Goal: Task Accomplishment & Management: Complete application form

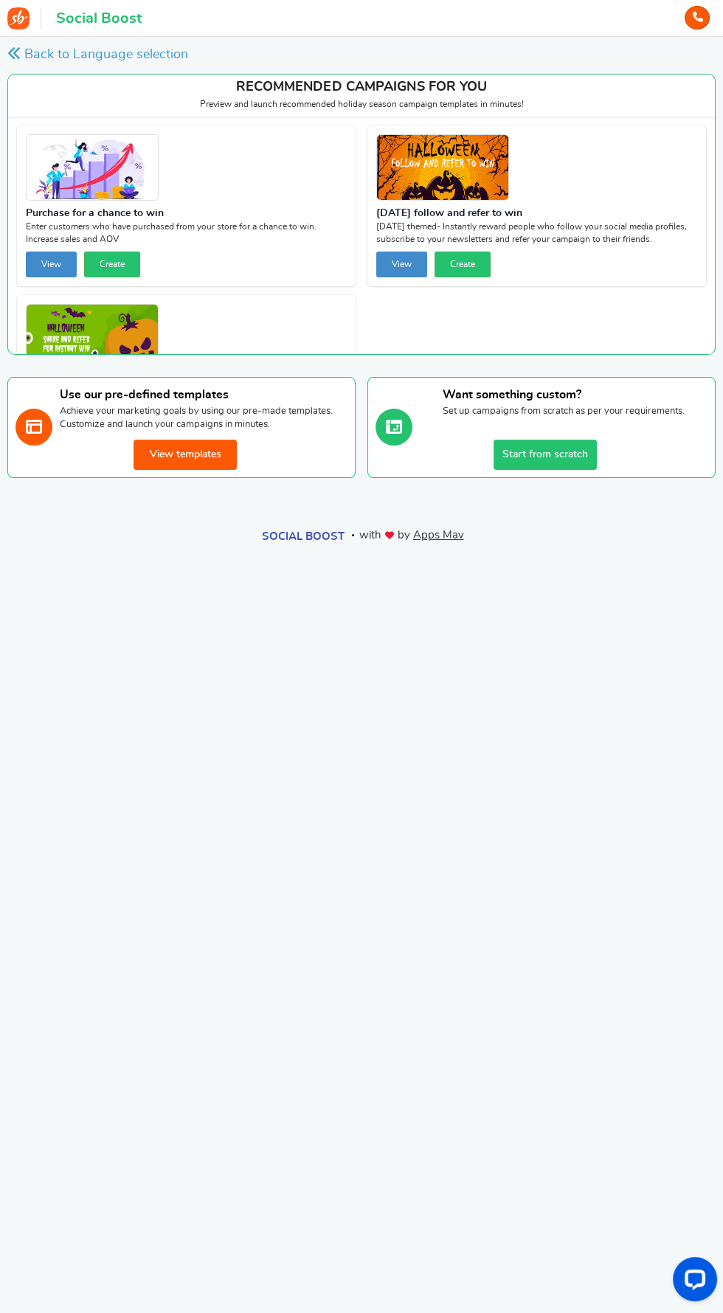
click at [581, 454] on button "Start from scratch" at bounding box center [544, 455] width 103 height 30
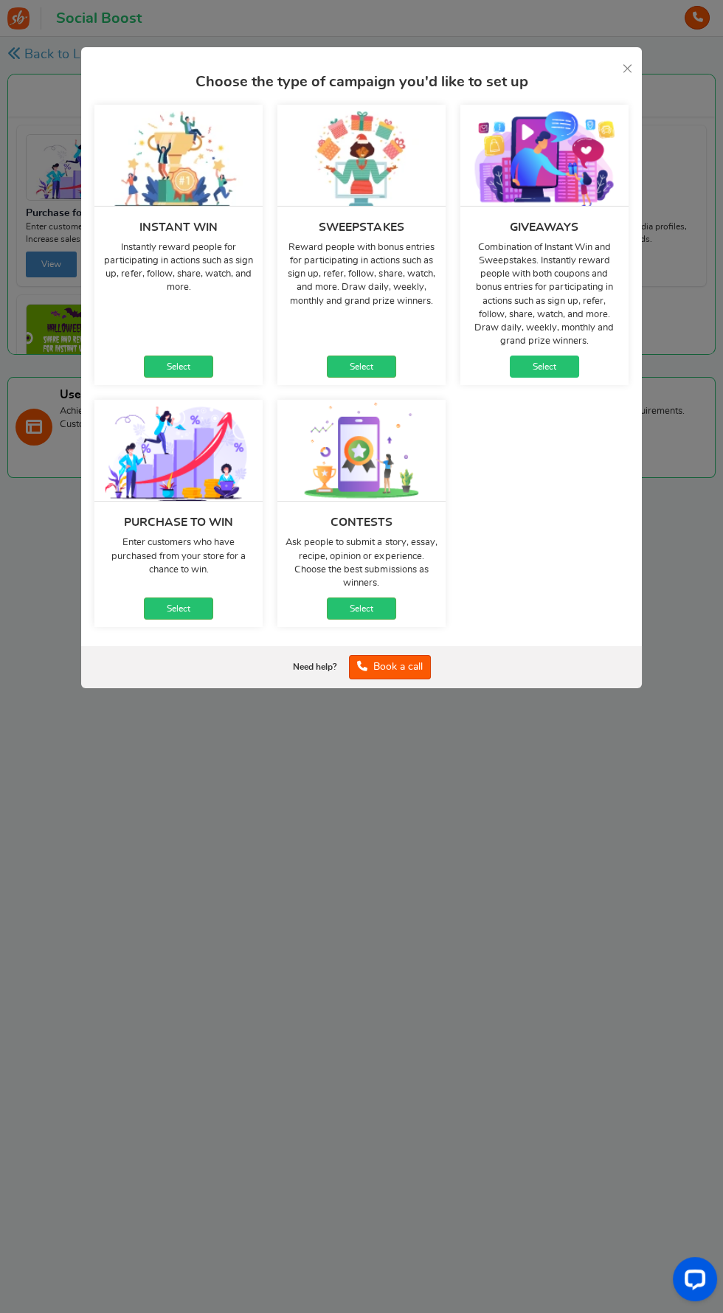
click at [575, 377] on link "Select" at bounding box center [544, 366] width 69 height 22
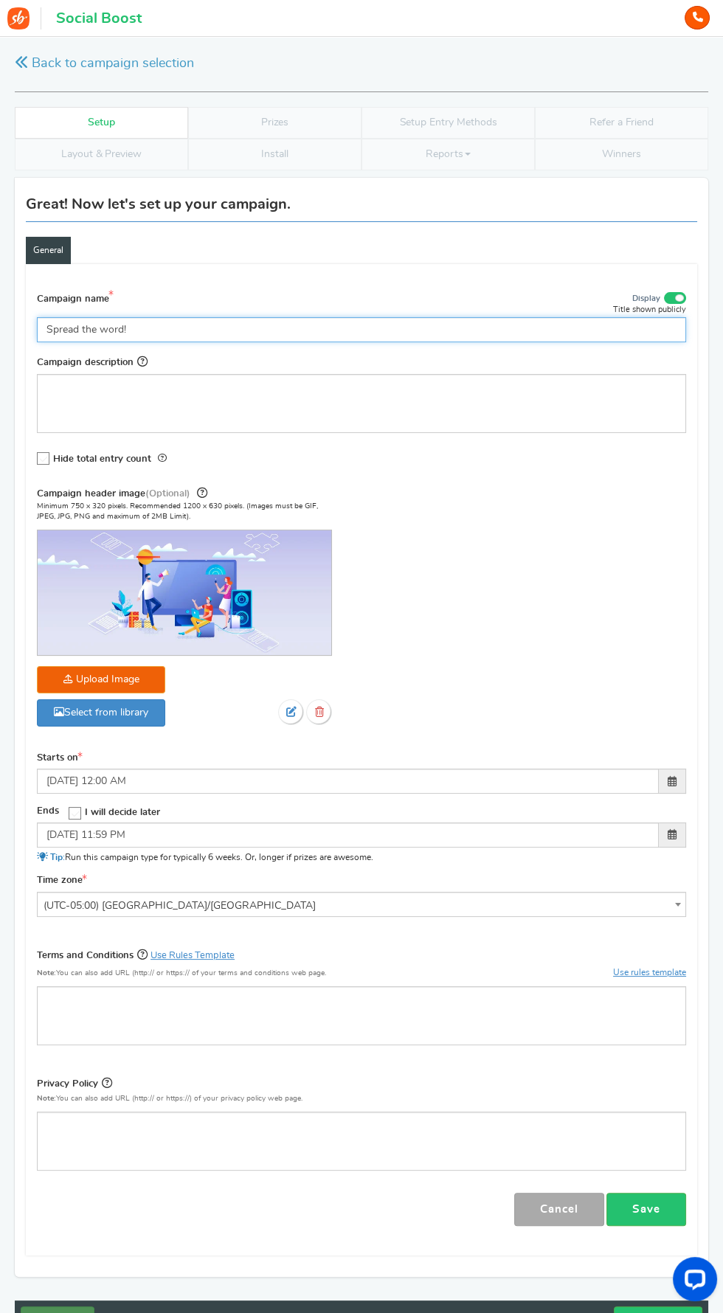
click at [412, 325] on input "Spread the word!" at bounding box center [361, 329] width 649 height 25
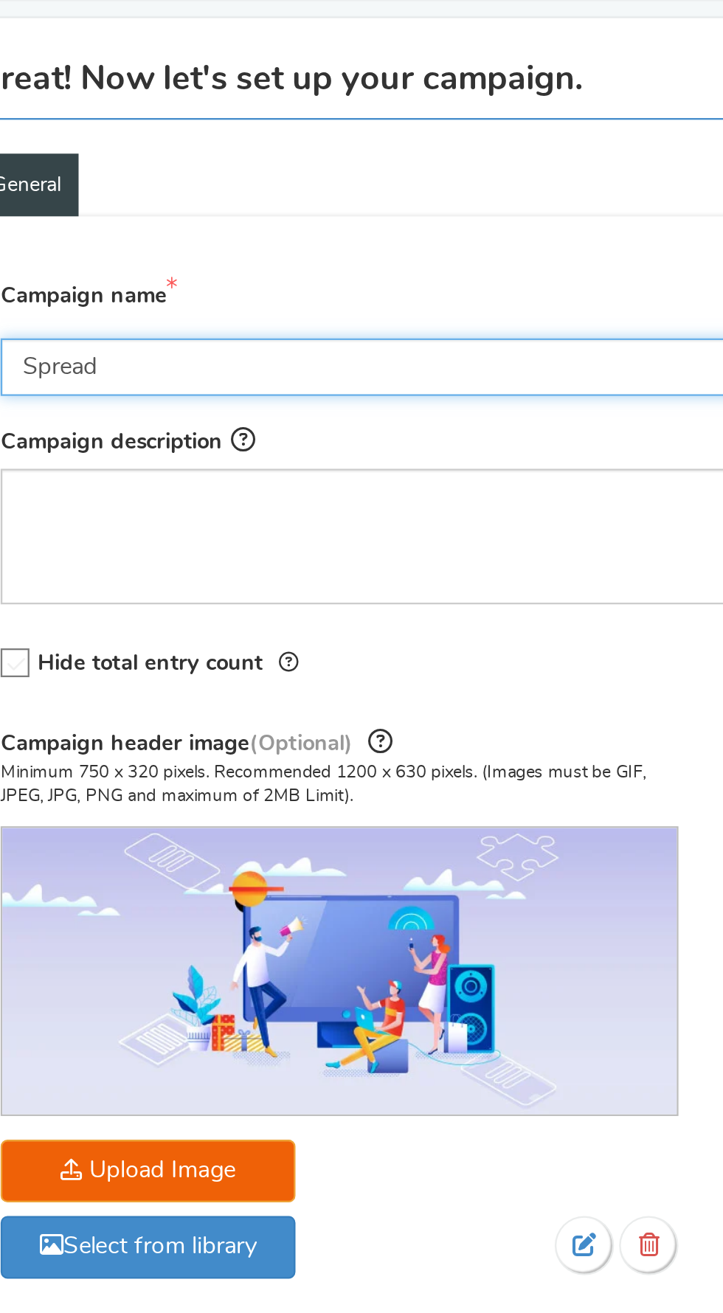
type input "Spread"
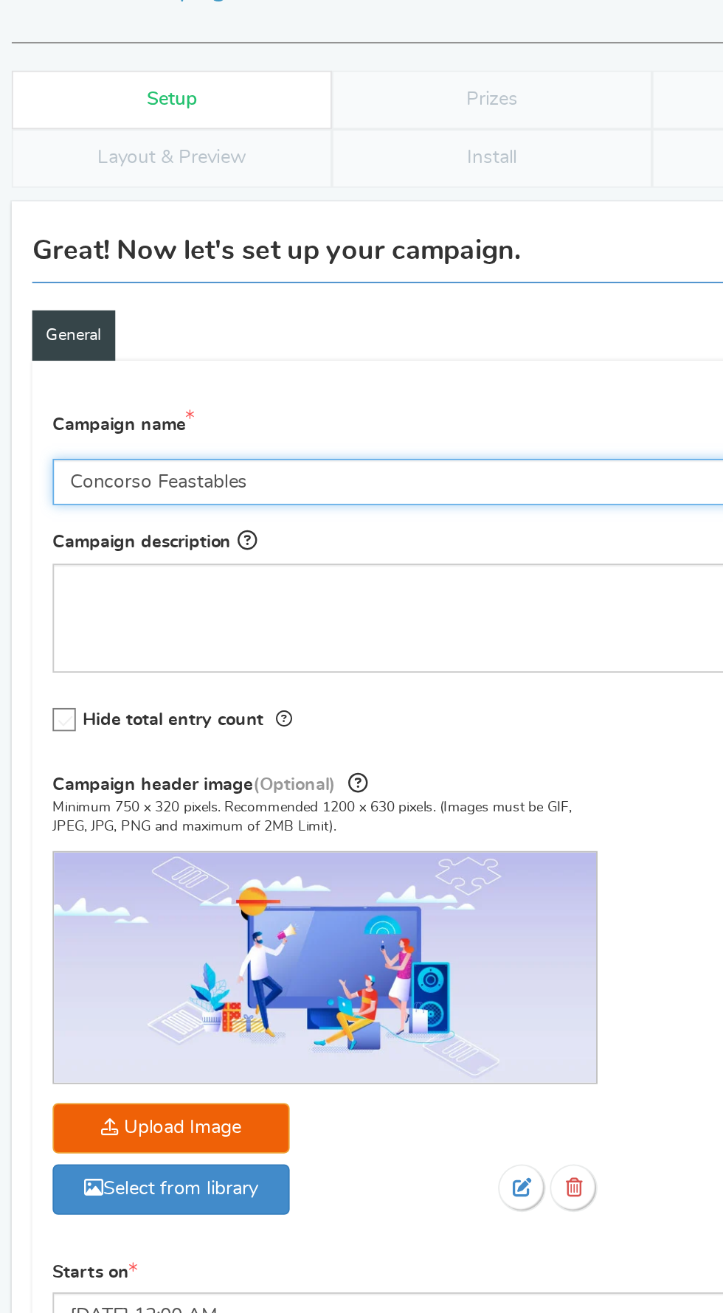
type input "Concorso Feastables"
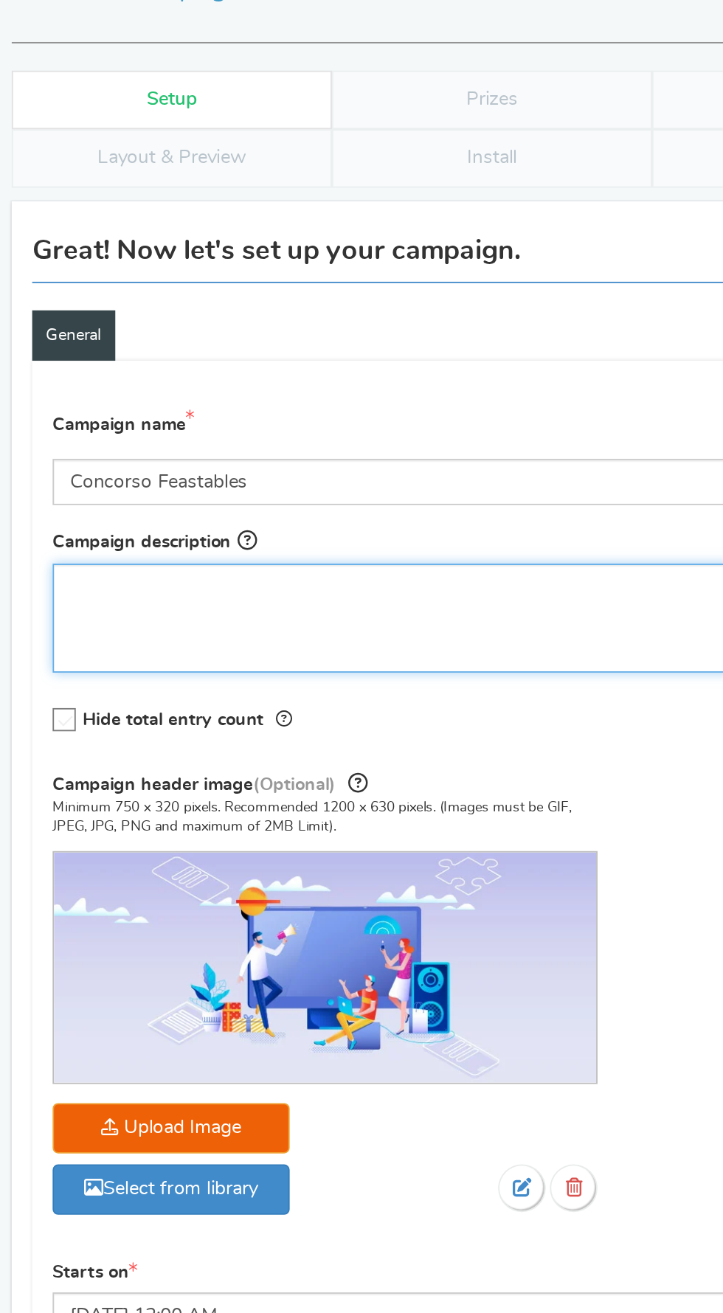
click at [305, 404] on div "Editor, competition_desc" at bounding box center [361, 403] width 649 height 59
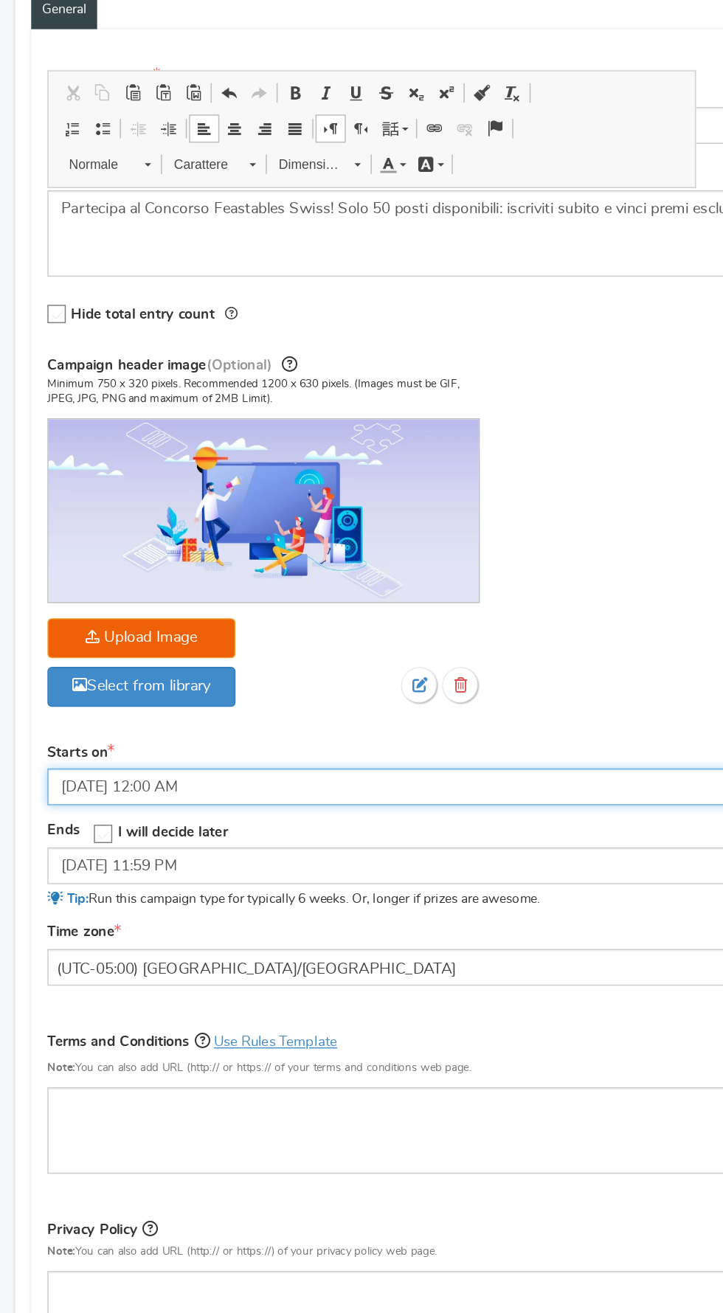
click at [332, 779] on input "[DATE] 12:00 AM" at bounding box center [348, 781] width 622 height 25
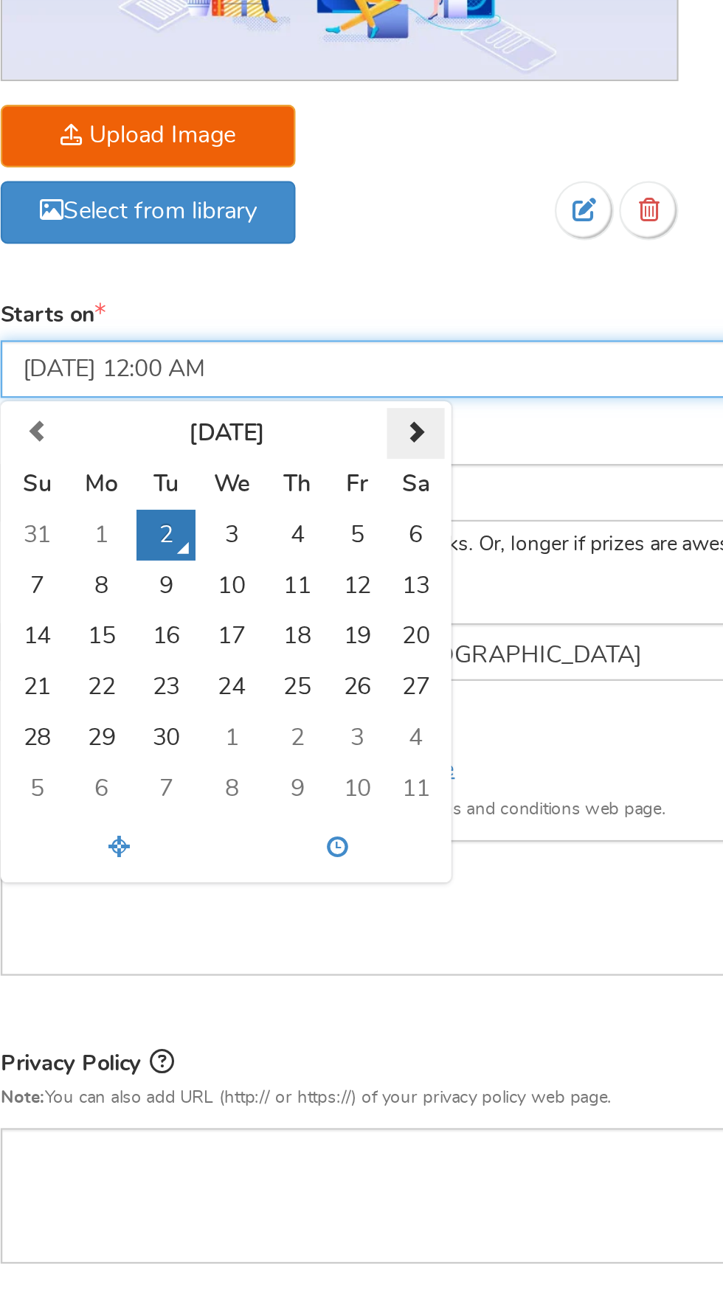
click at [224, 810] on th at bounding box center [217, 809] width 25 height 22
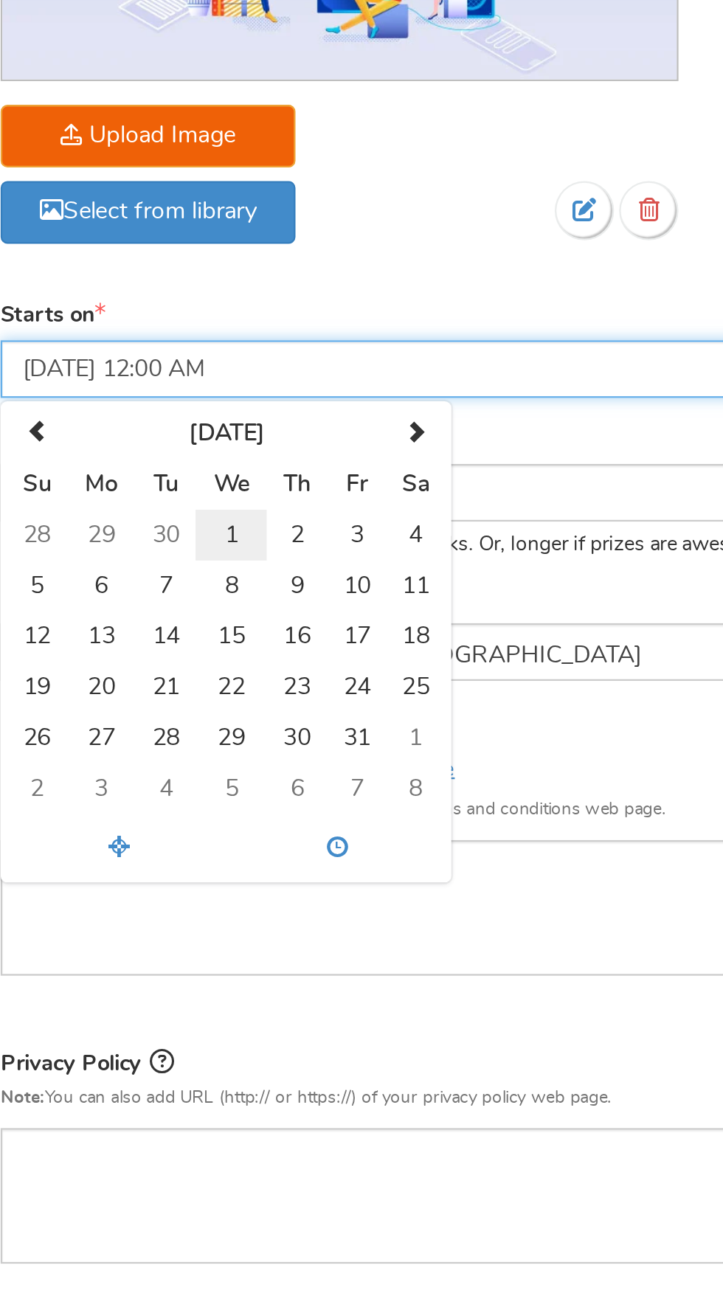
click at [139, 852] on td "1" at bounding box center [137, 853] width 31 height 22
type input "[DATE] 12:00 AM"
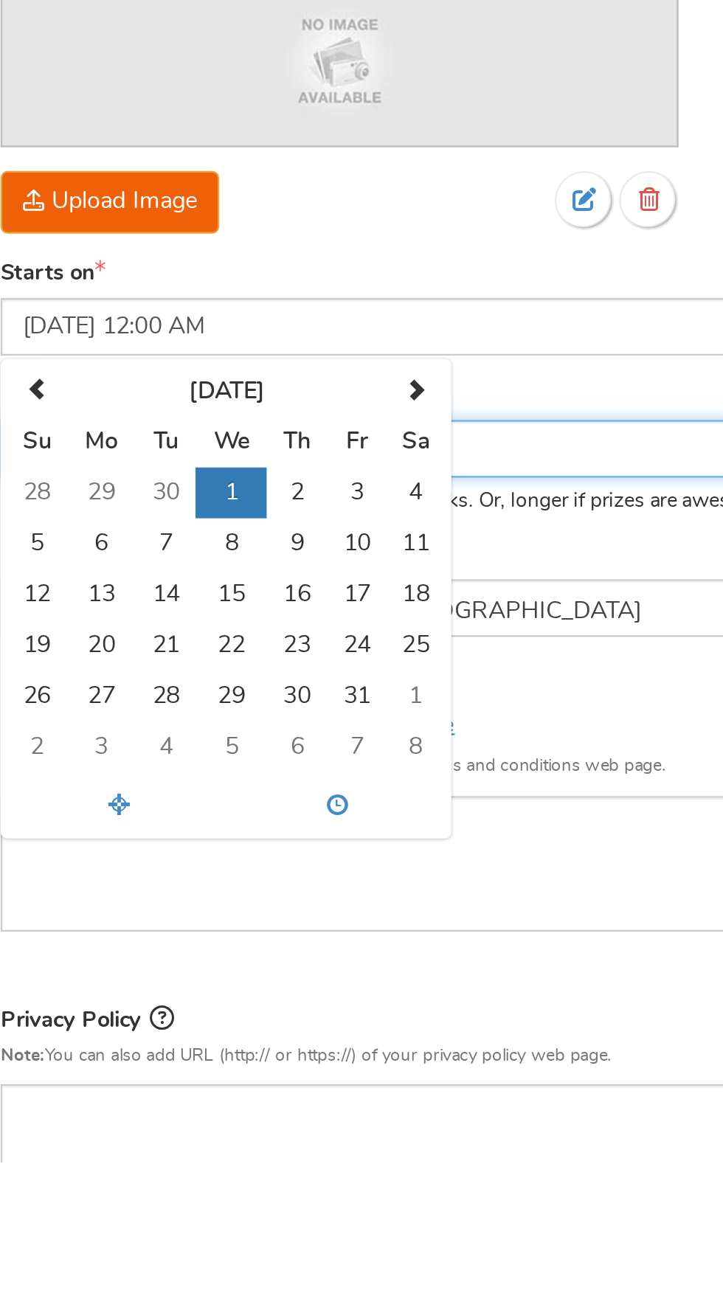
click at [301, 999] on input "[DATE] 11:59 PM" at bounding box center [348, 1002] width 622 height 25
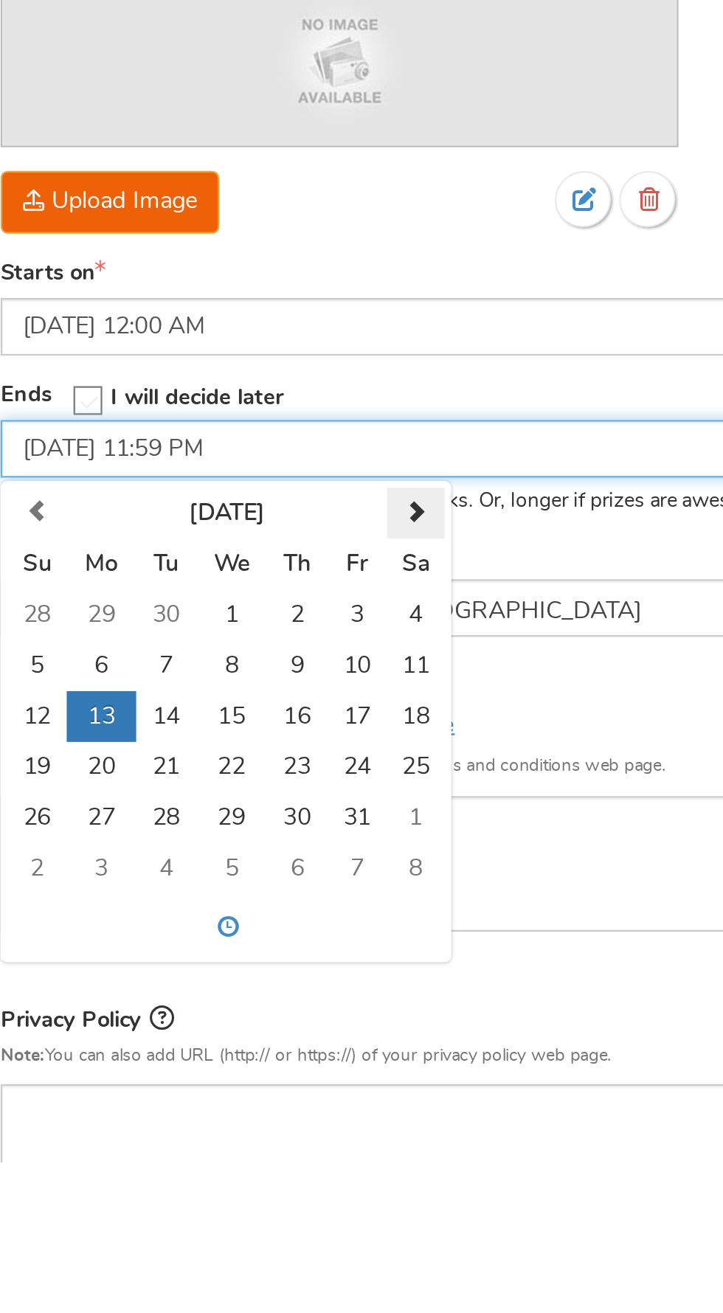
click at [212, 1032] on th at bounding box center [217, 1030] width 25 height 22
click at [218, 1025] on span at bounding box center [218, 1030] width 10 height 10
click at [221, 1027] on span at bounding box center [218, 1030] width 10 height 10
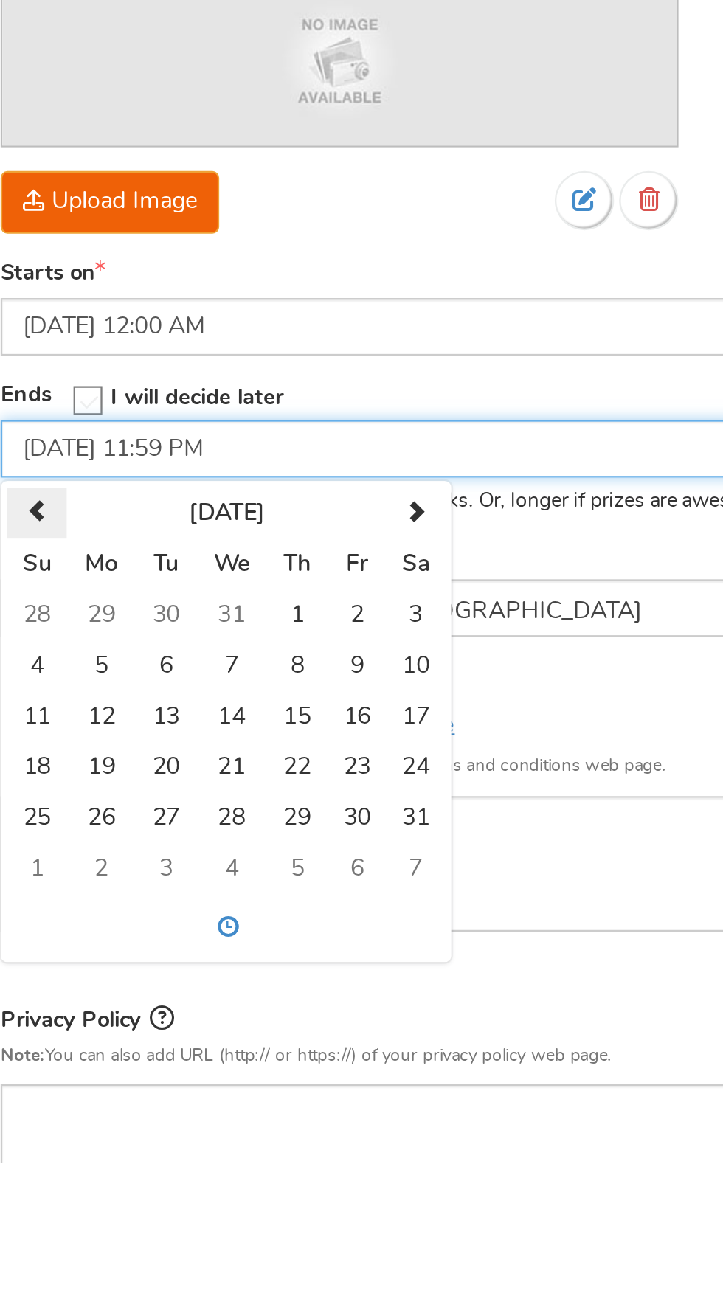
click at [60, 1021] on th at bounding box center [53, 1030] width 26 height 22
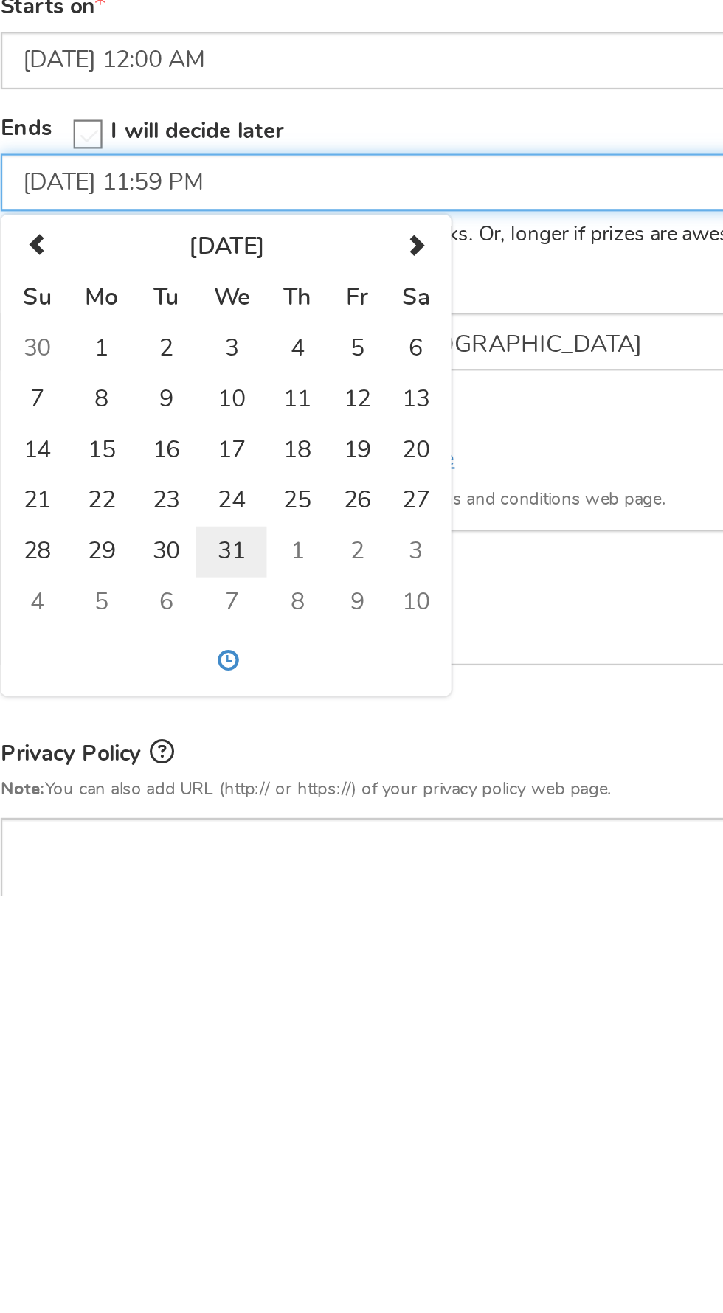
click at [139, 1153] on td "31" at bounding box center [137, 1163] width 31 height 22
type input "[DATE] 11:59 PM"
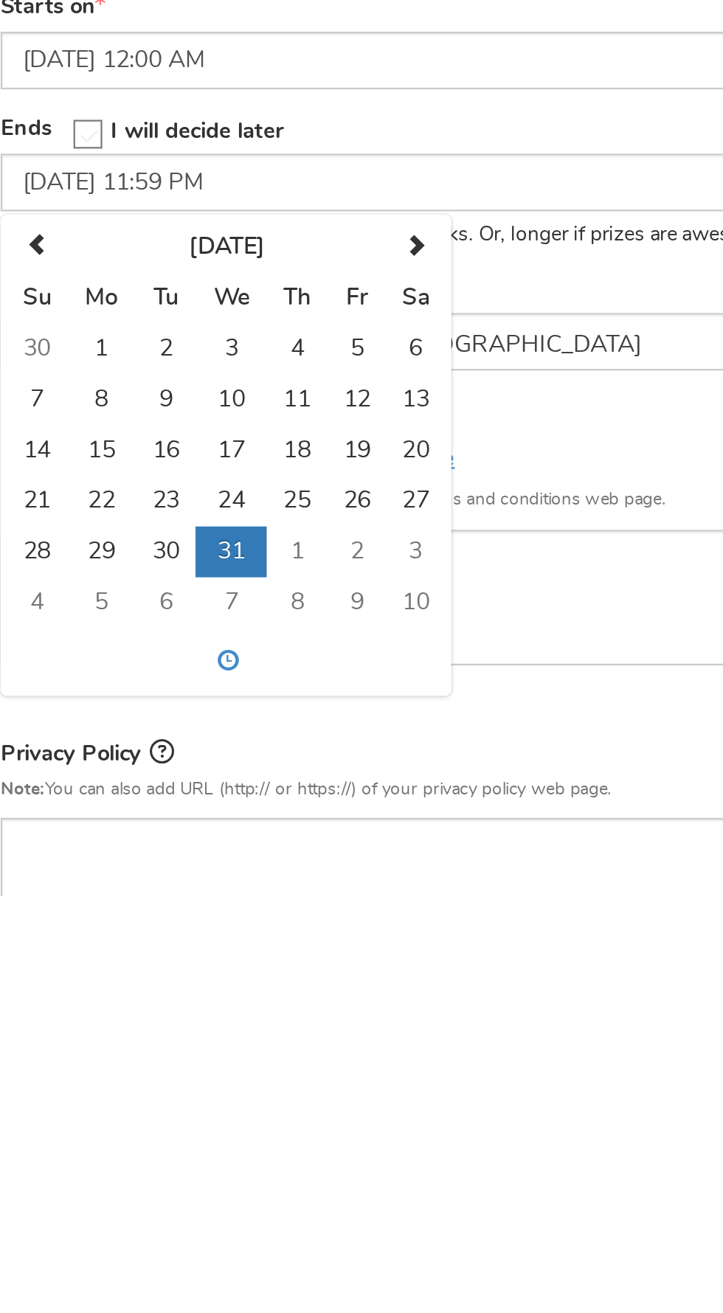
click at [316, 1097] on div "Starts on [DATE] 12:00 AM Ends Open On Su 1" at bounding box center [361, 1011] width 671 height 183
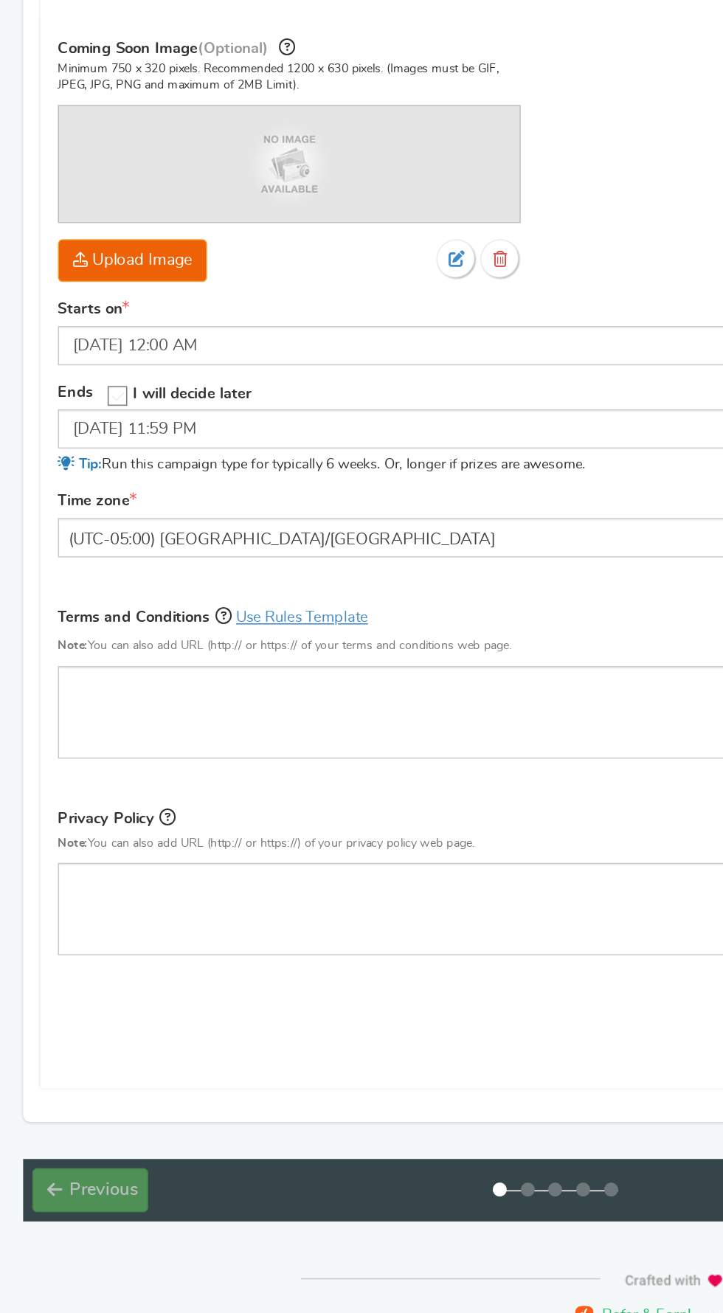
scroll to position [252, 0]
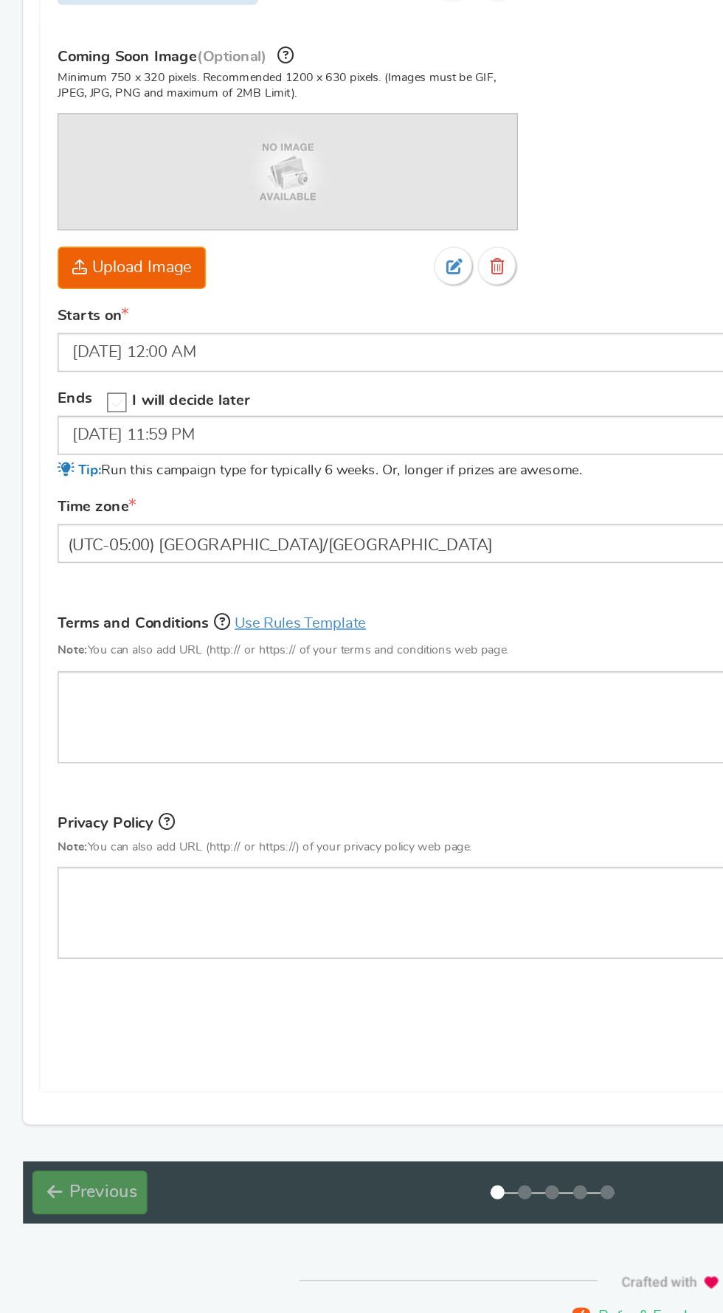
click at [358, 824] on div "Starts on [DATE] 12:00 AM Ends Open On" at bounding box center [361, 758] width 671 height 183
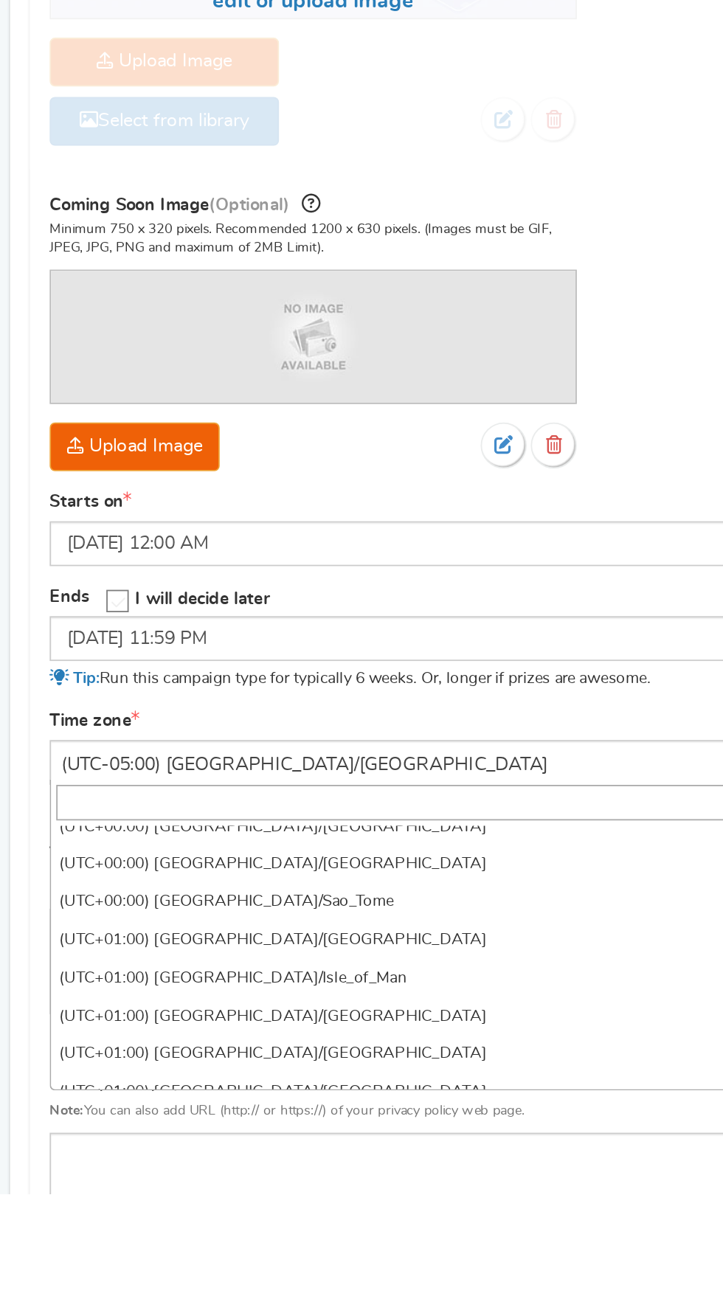
scroll to position [3762, 0]
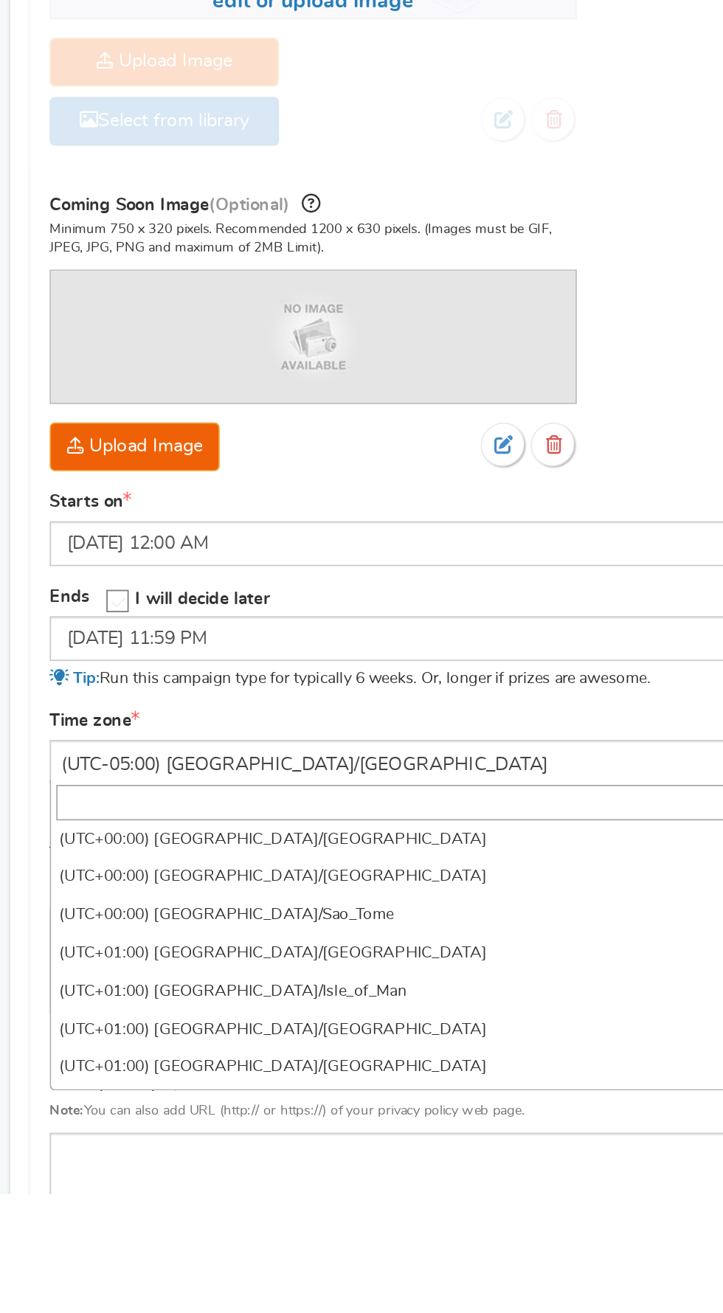
click at [305, 1091] on input "search" at bounding box center [362, 1094] width 642 height 20
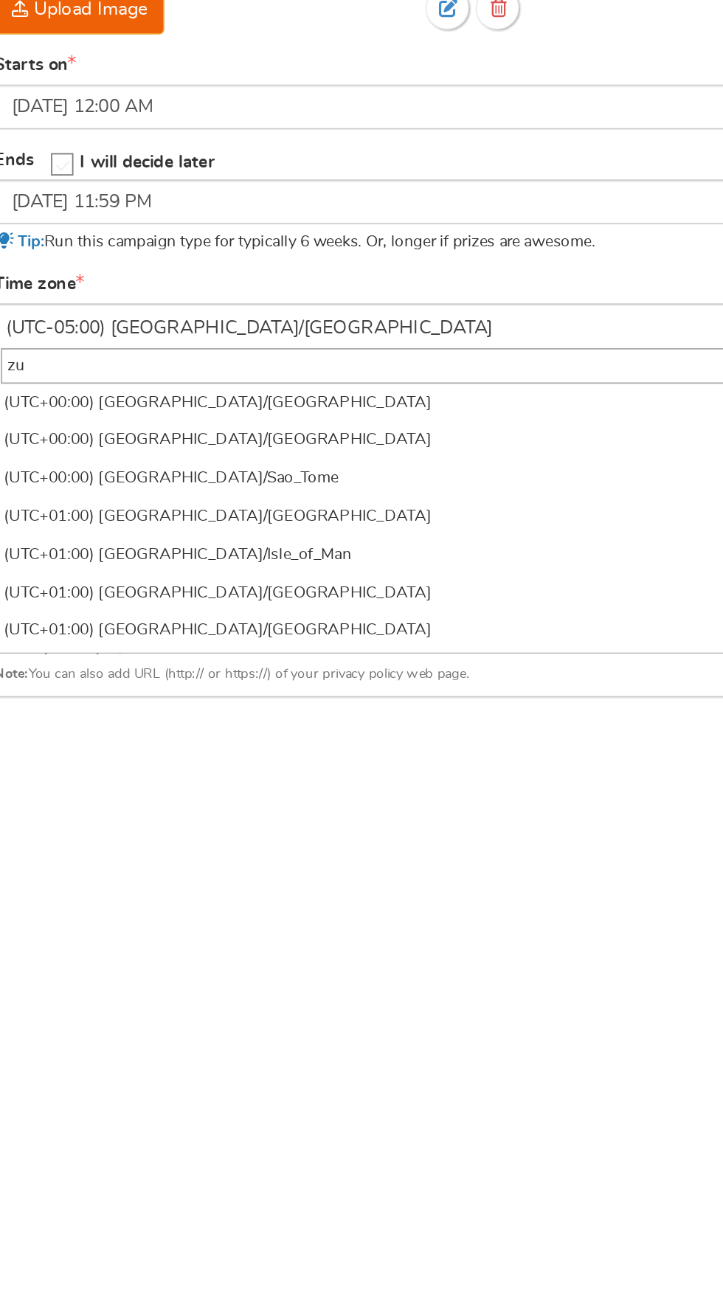
scroll to position [0, 0]
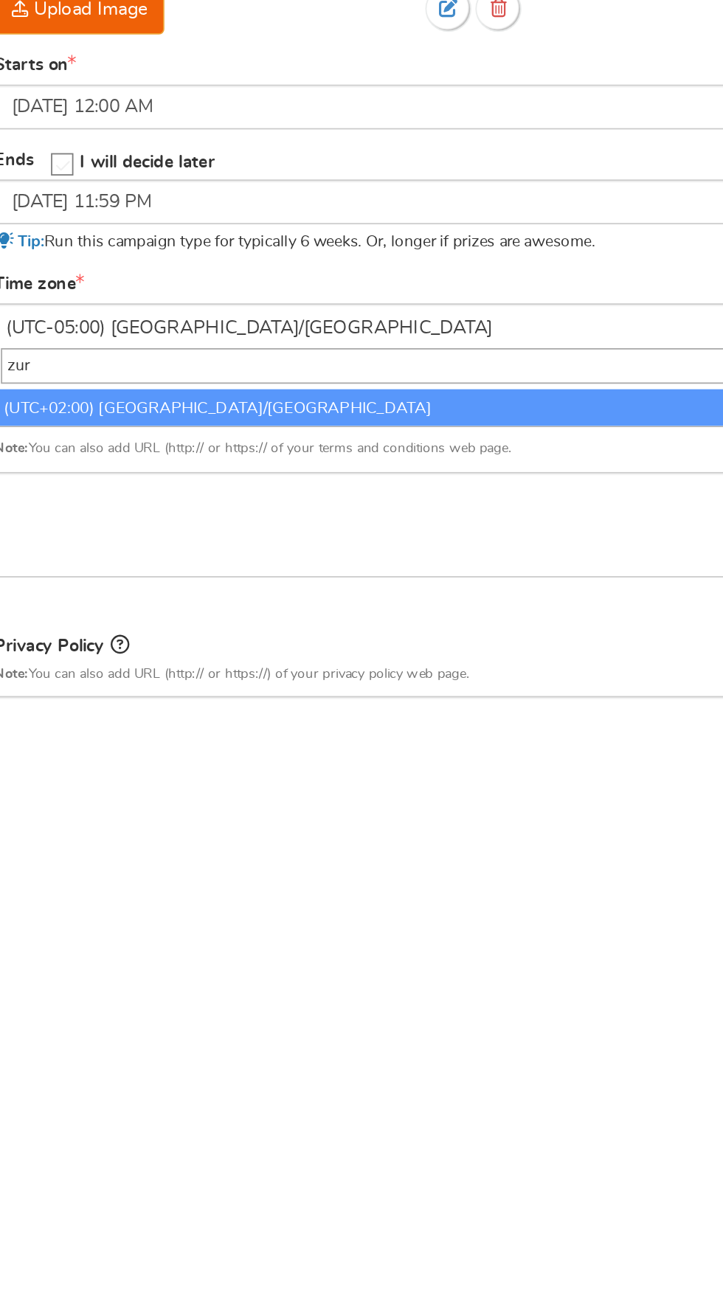
type input "zuri"
select select "[GEOGRAPHIC_DATA]/[GEOGRAPHIC_DATA]"
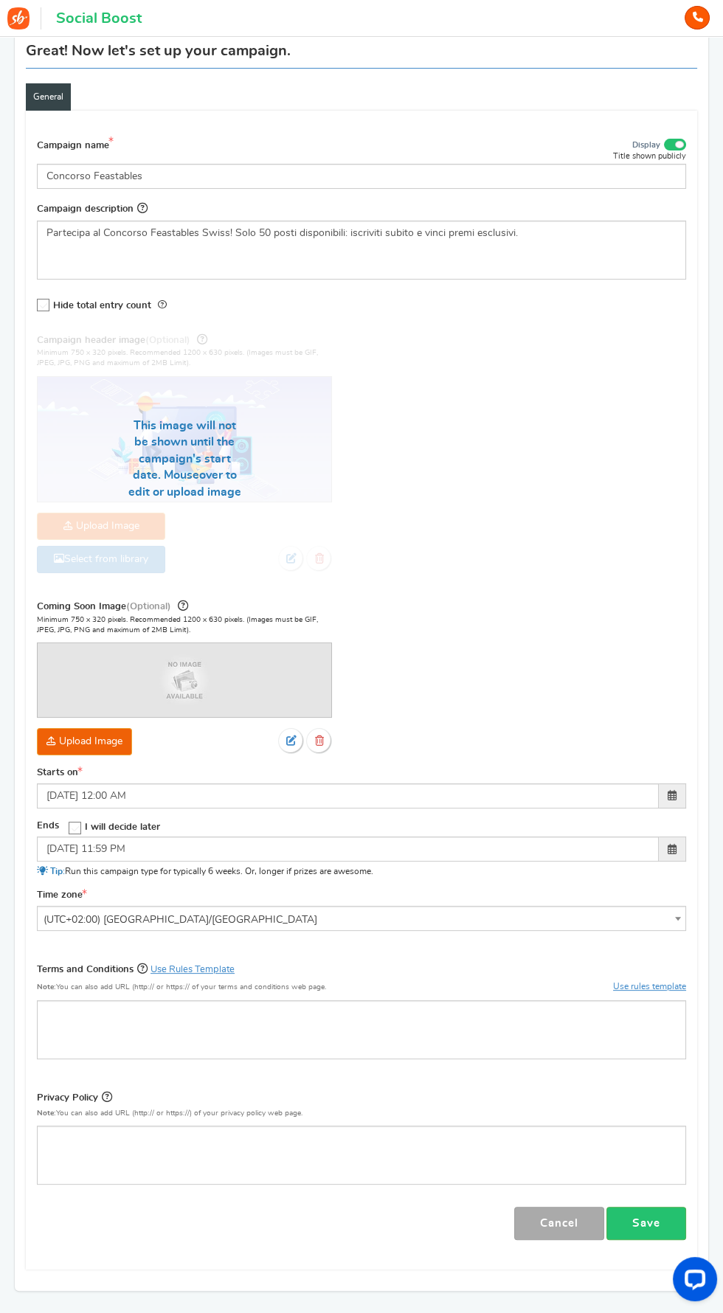
scroll to position [153, 0]
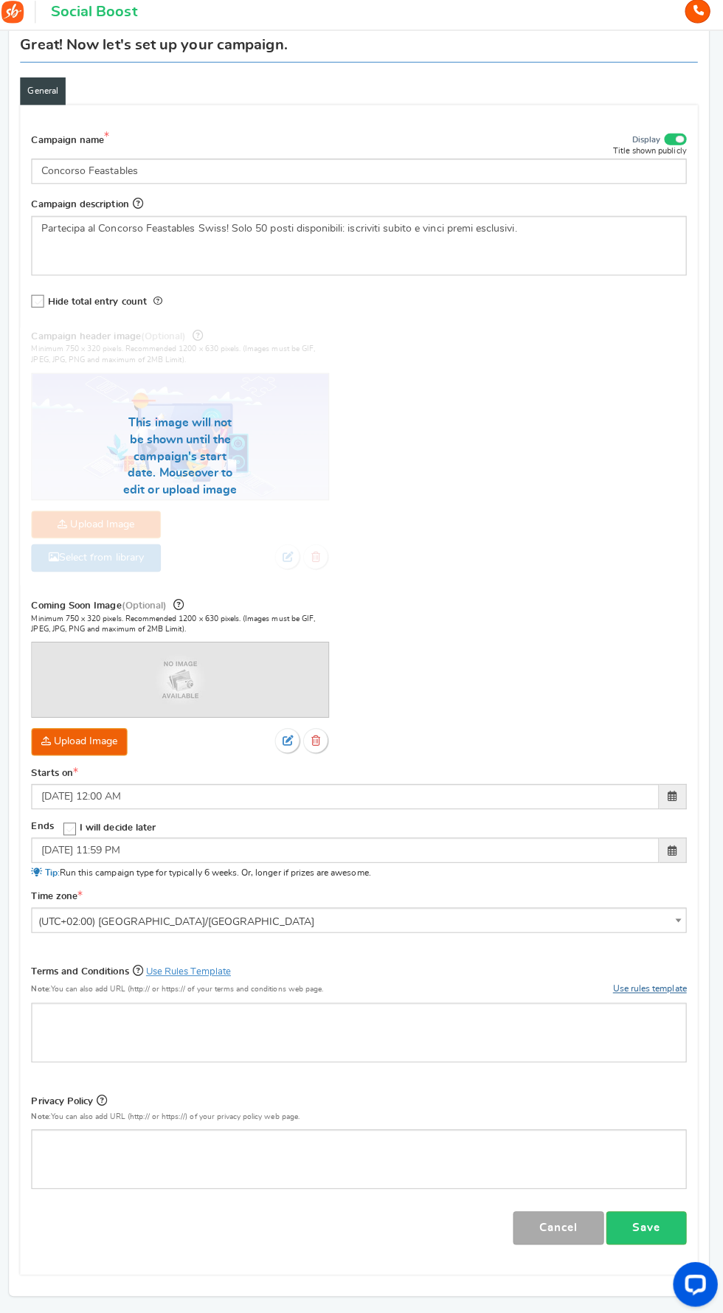
click at [641, 984] on link "Use rules template" at bounding box center [649, 986] width 73 height 9
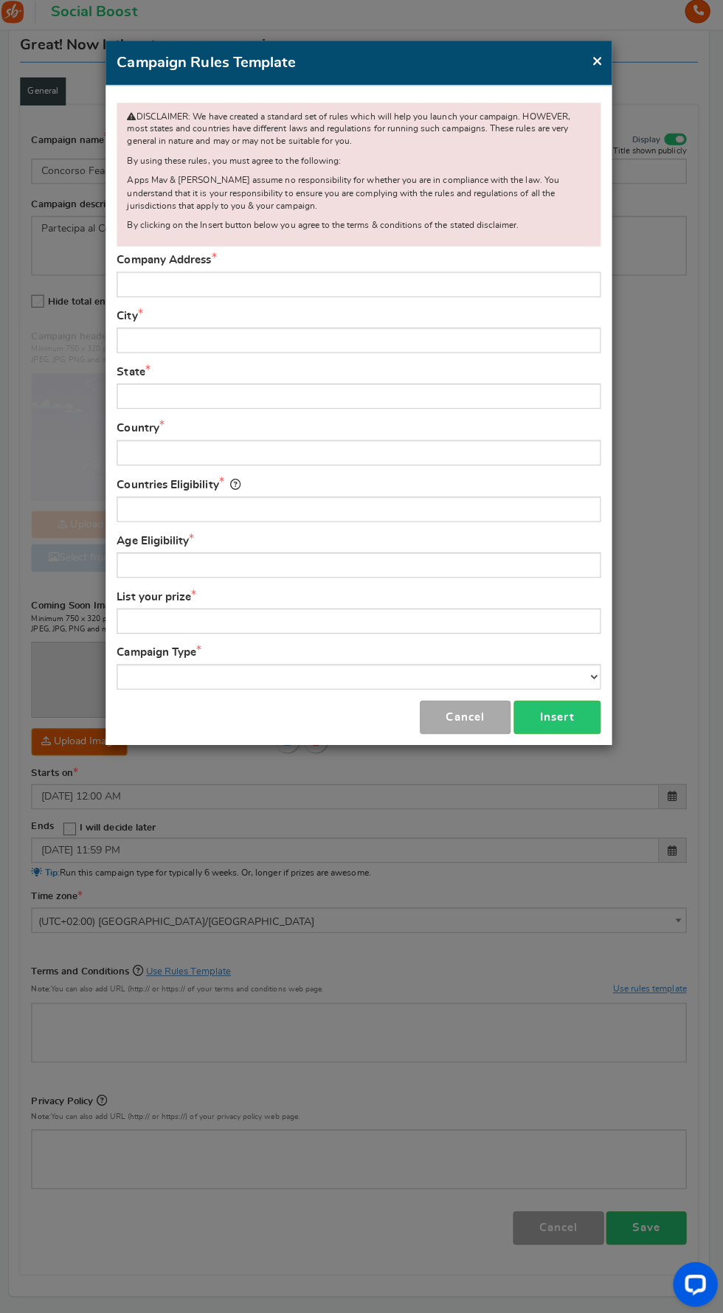
click at [436, 1069] on div "× Close Campaign Rules Template DISCLAIMER: We have created a standard set of r…" at bounding box center [361, 656] width 723 height 1313
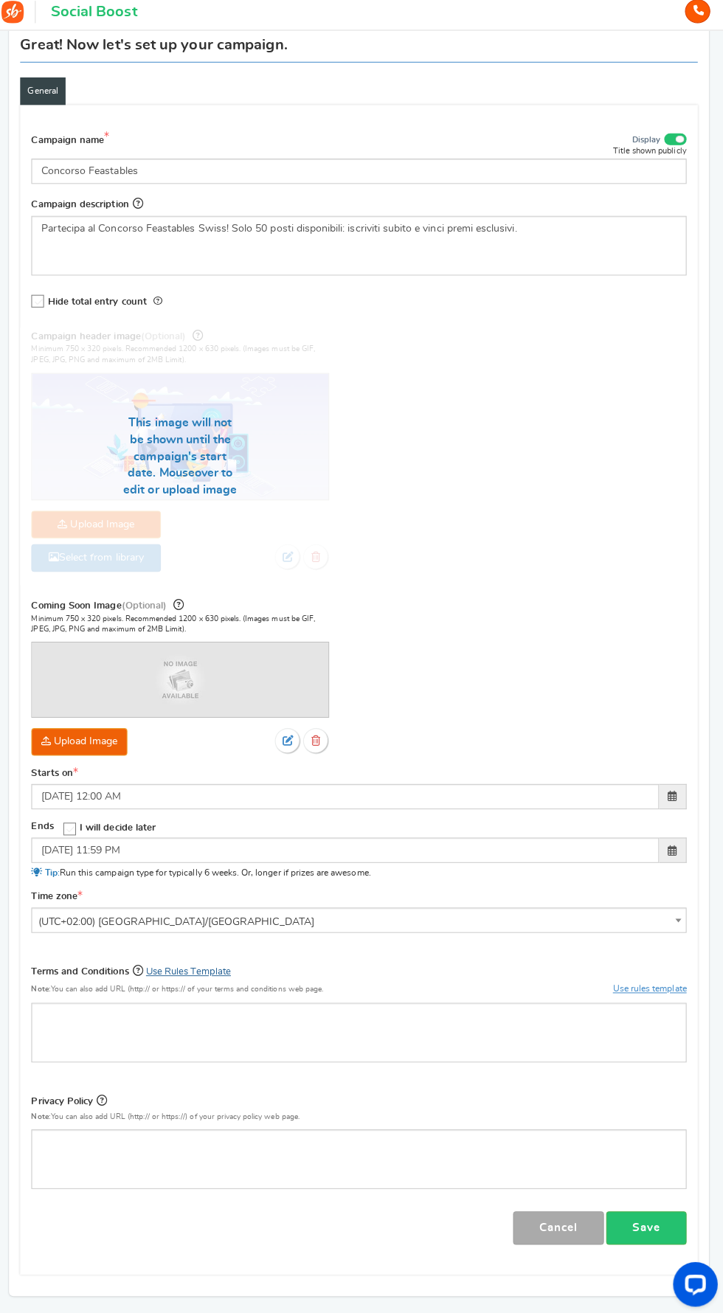
click at [208, 965] on link "Use Rules Template" at bounding box center [192, 970] width 84 height 10
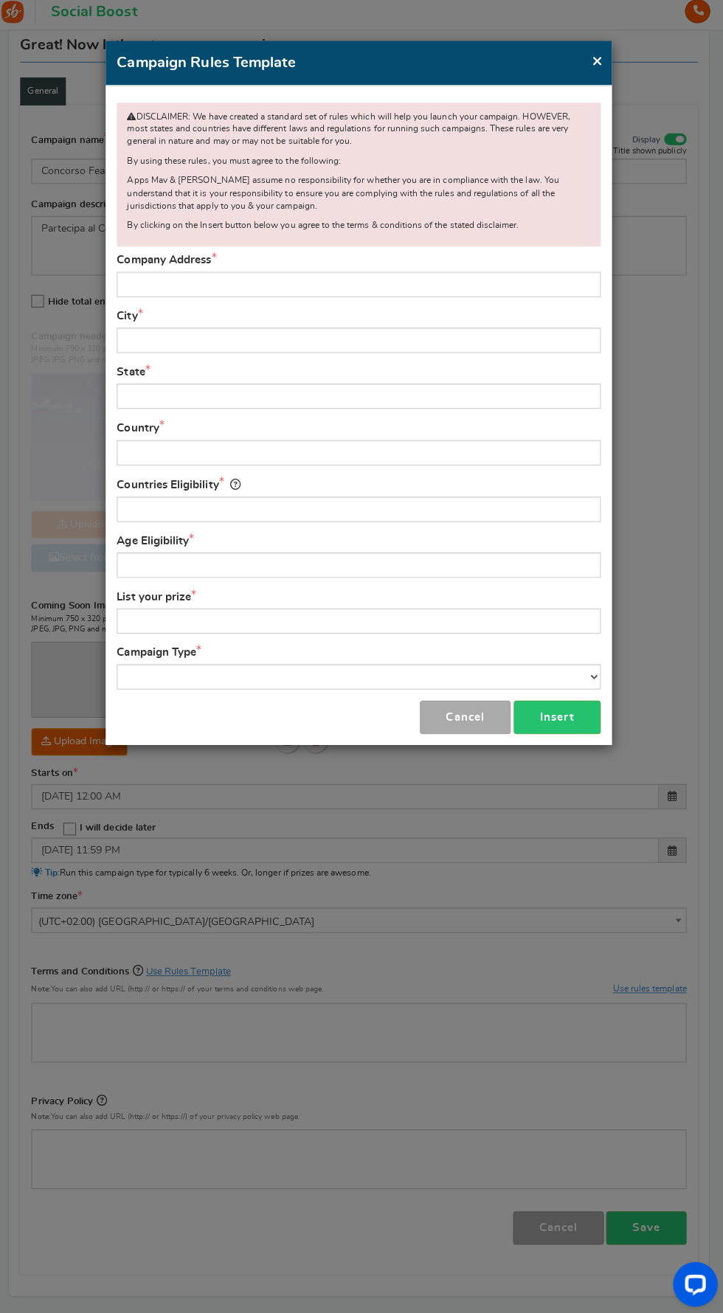
click at [380, 960] on div "× Close Campaign Rules Template DISCLAIMER: We have created a standard set of r…" at bounding box center [361, 656] width 723 height 1313
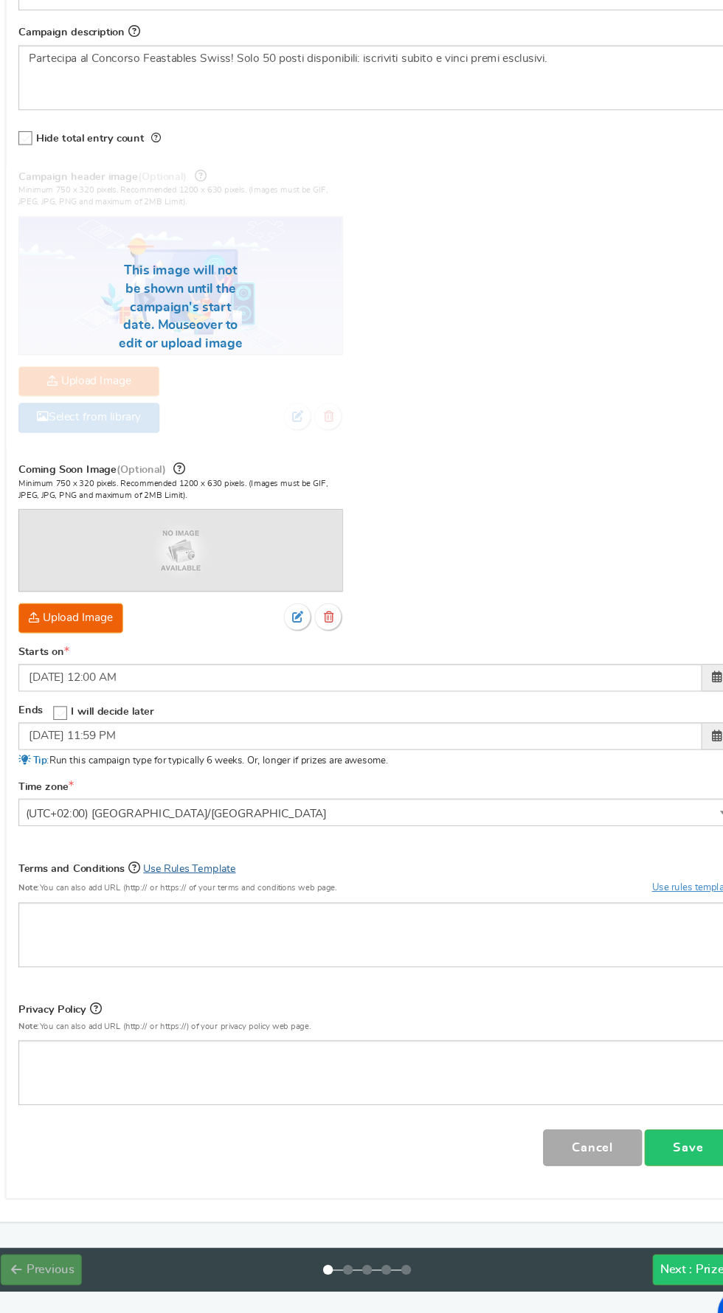
scroll to position [248, 0]
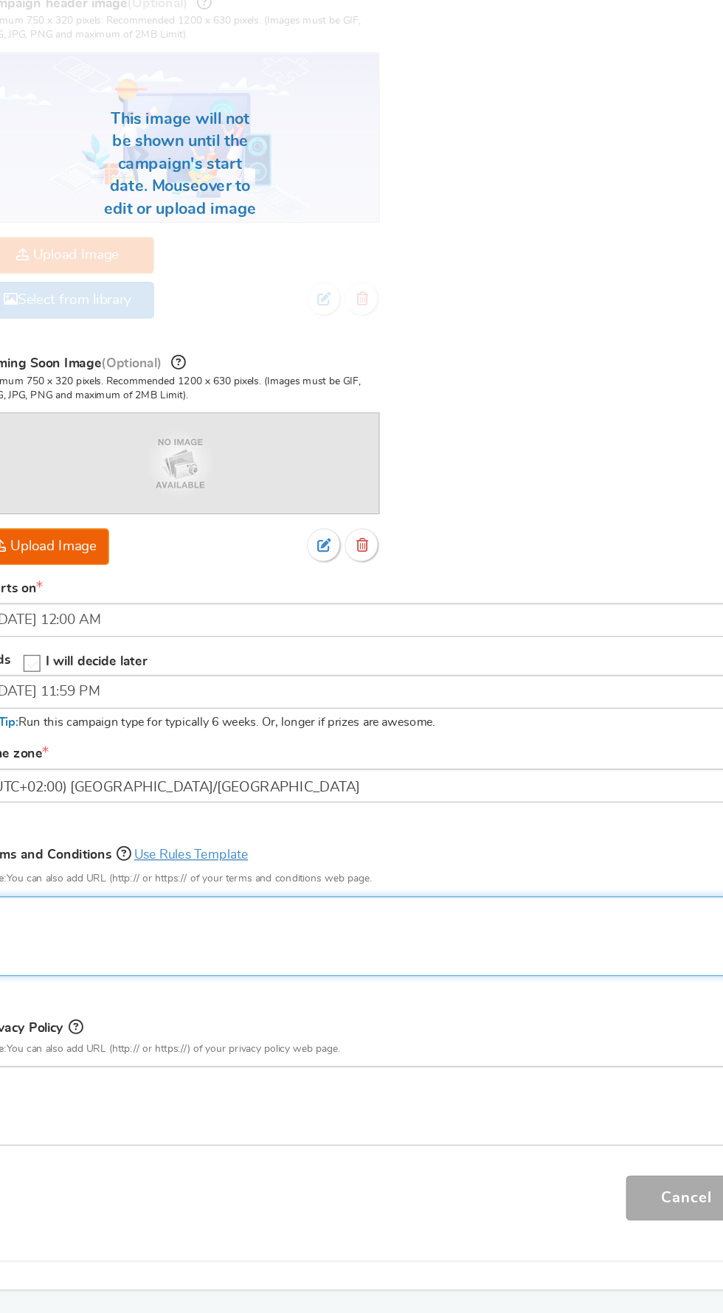
click at [332, 937] on div "Editor, competition_terms" at bounding box center [361, 935] width 649 height 59
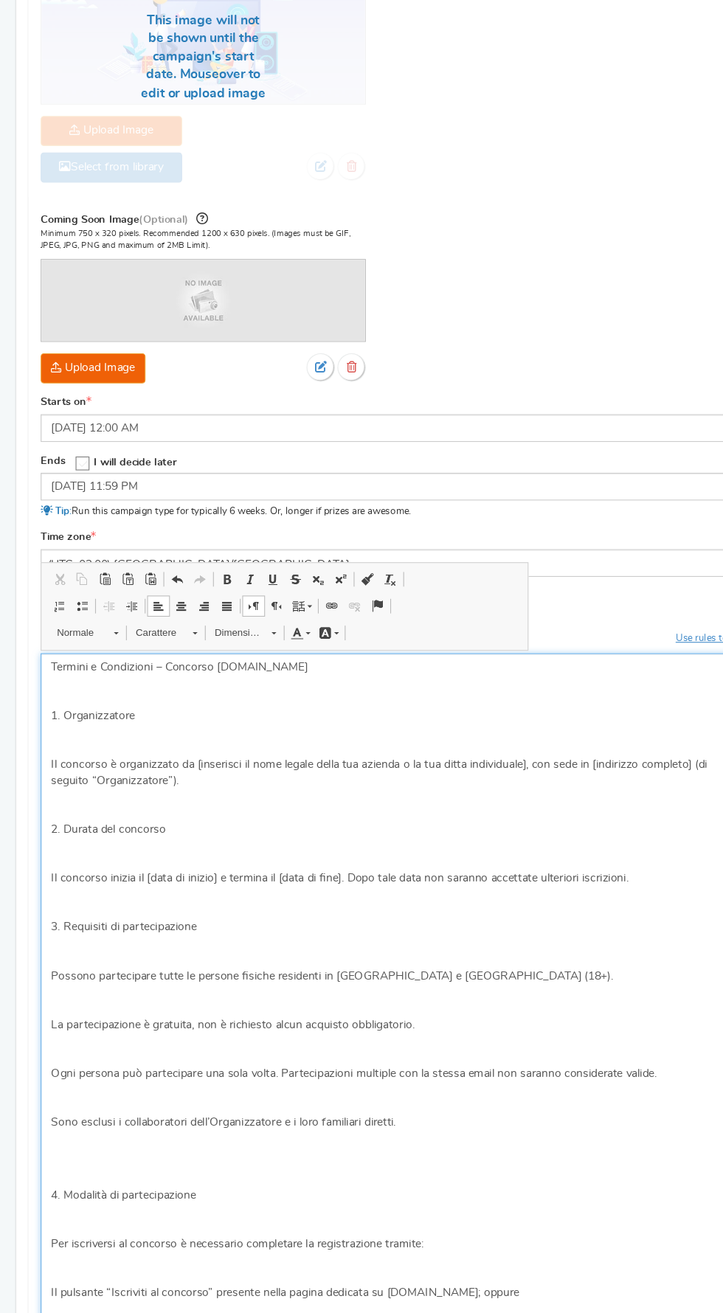
scroll to position [447, 0]
click at [73, 715] on p "Termini e Condizioni – Concorso [DOMAIN_NAME]" at bounding box center [361, 719] width 630 height 15
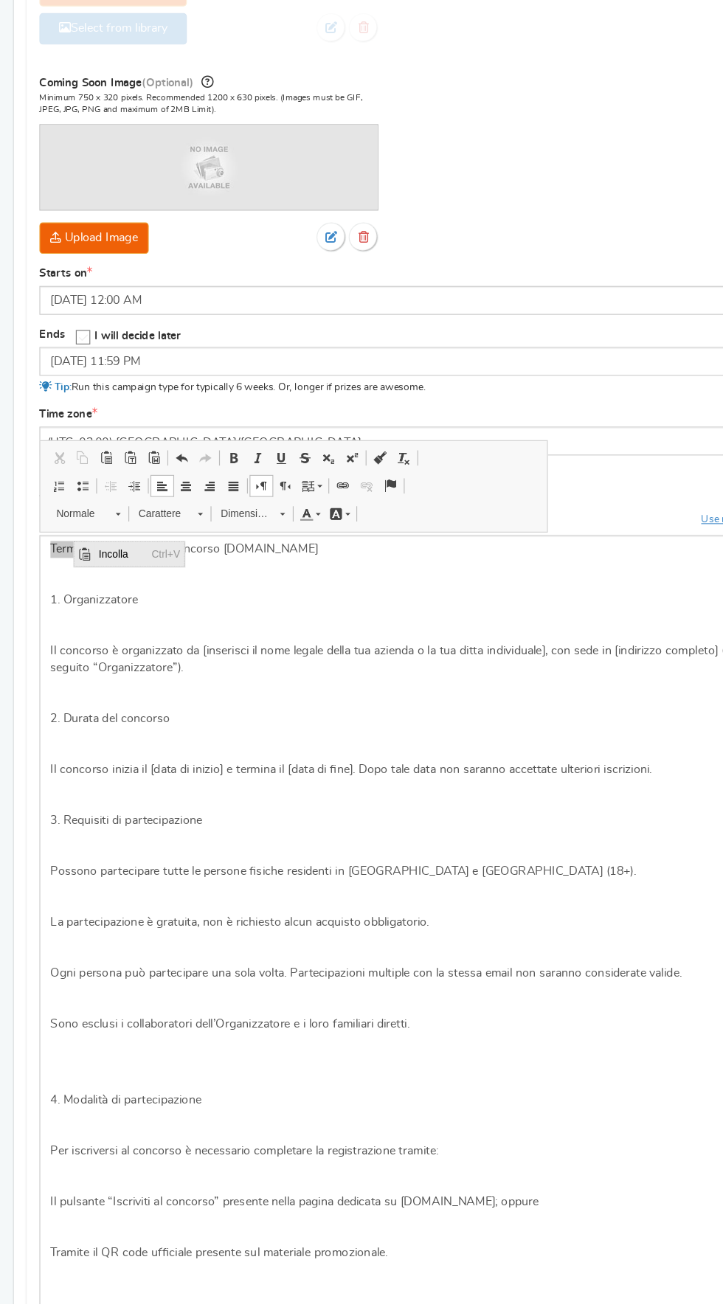
scroll to position [510, 0]
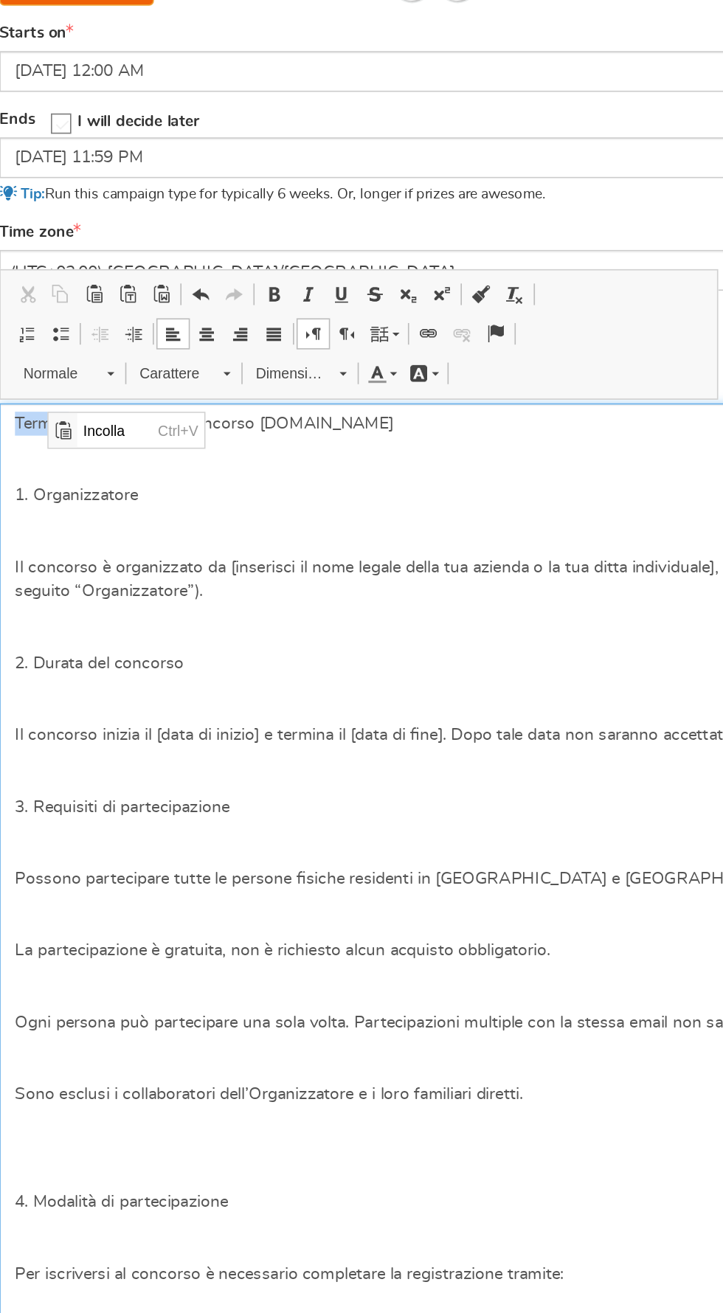
click at [296, 703] on p "1. Organizzatore" at bounding box center [361, 700] width 630 height 15
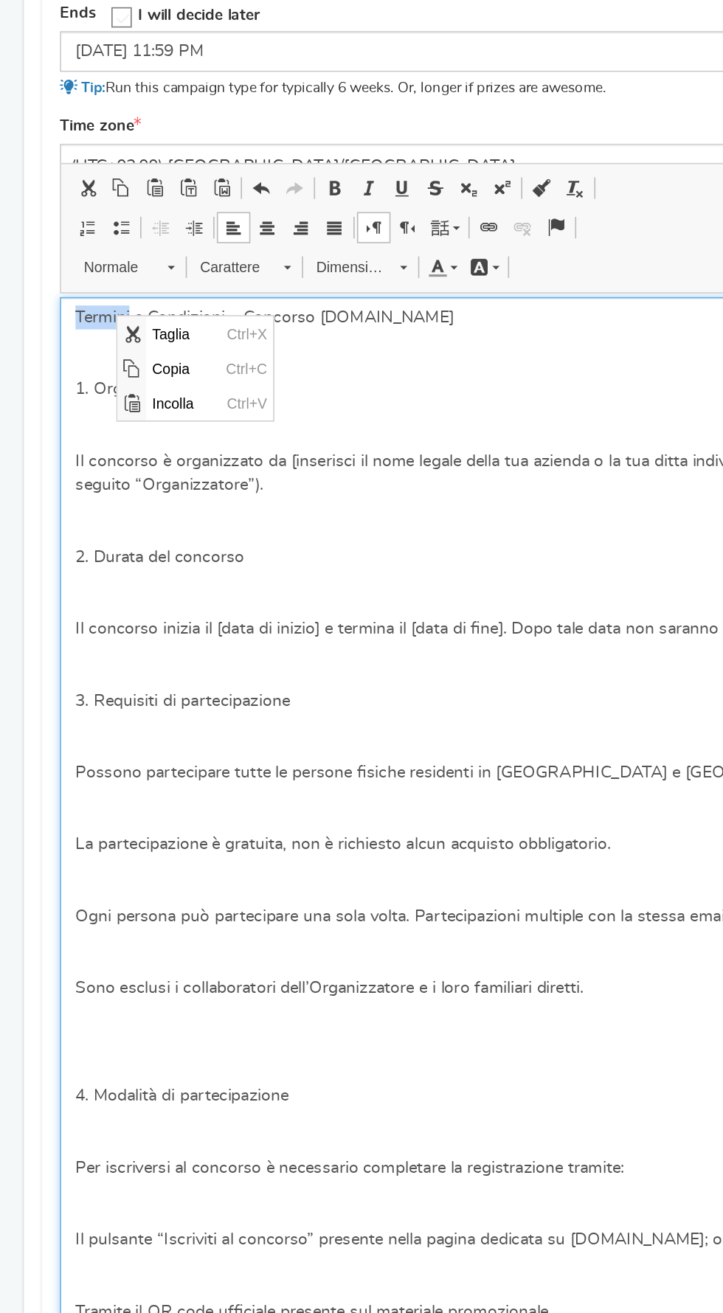
click at [236, 652] on p "Termini e Condizioni – Concorso [DOMAIN_NAME]" at bounding box center [361, 656] width 630 height 15
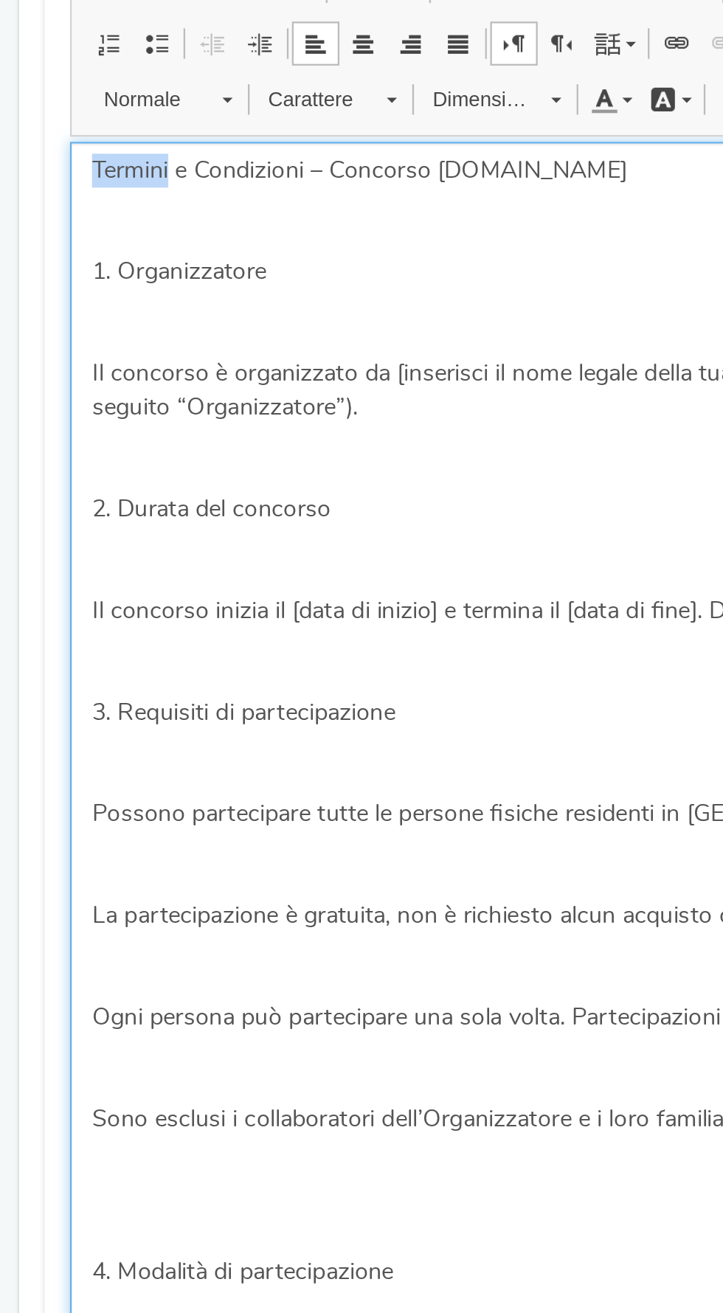
click at [91, 653] on p "Termini e Condizioni – Concorso [DOMAIN_NAME]" at bounding box center [361, 656] width 630 height 15
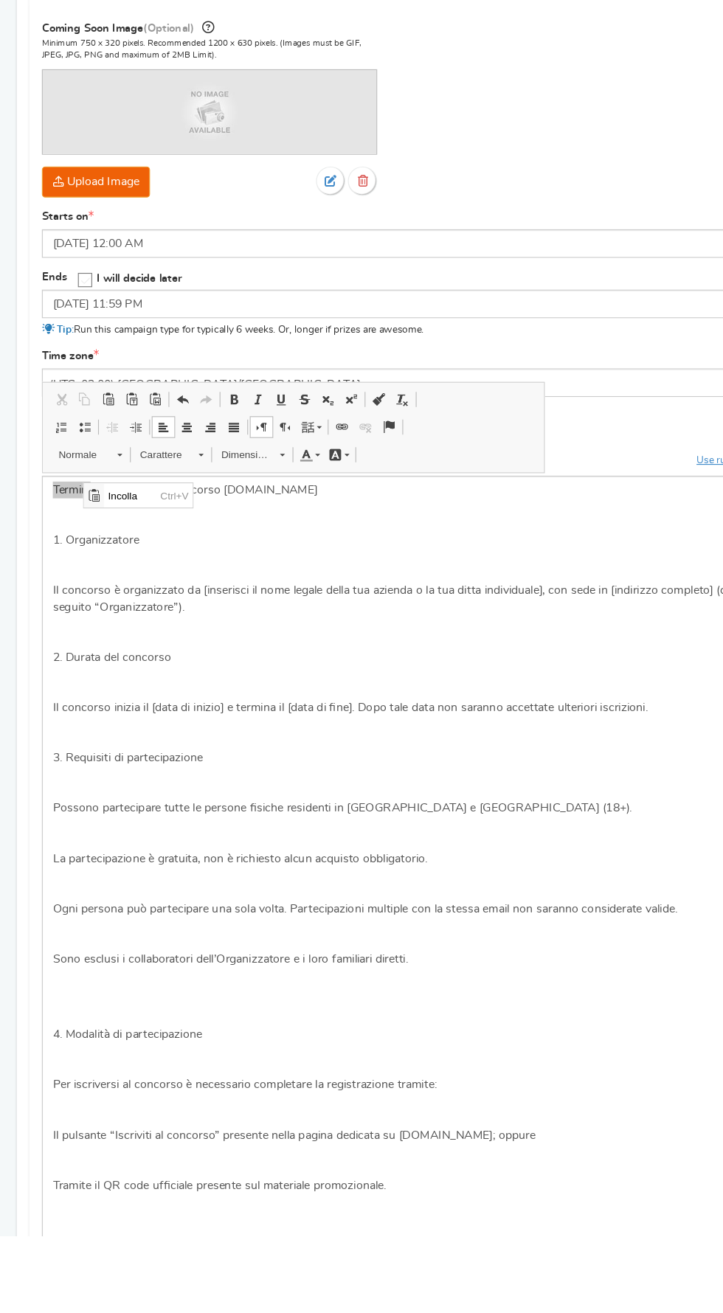
scroll to position [509, 0]
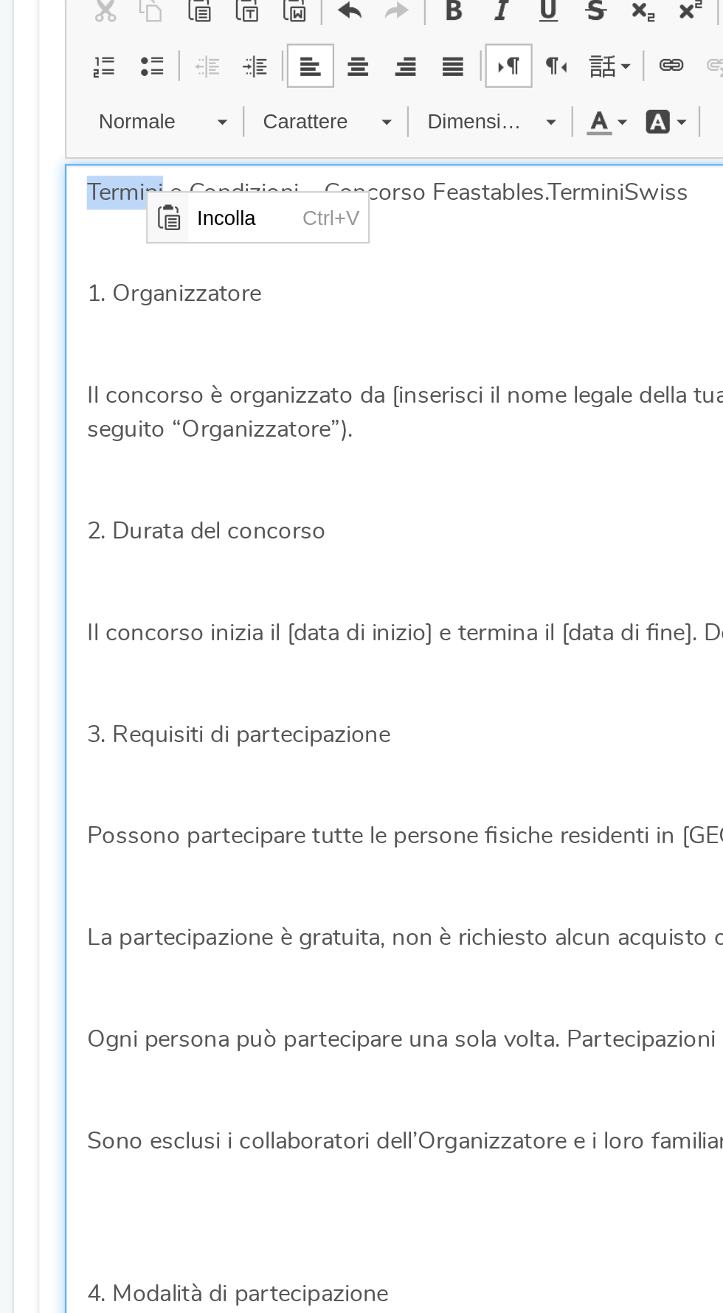
click at [237, 658] on p "Termini e Condizioni – Concorso Feastables.Termini Swiss" at bounding box center [361, 657] width 630 height 15
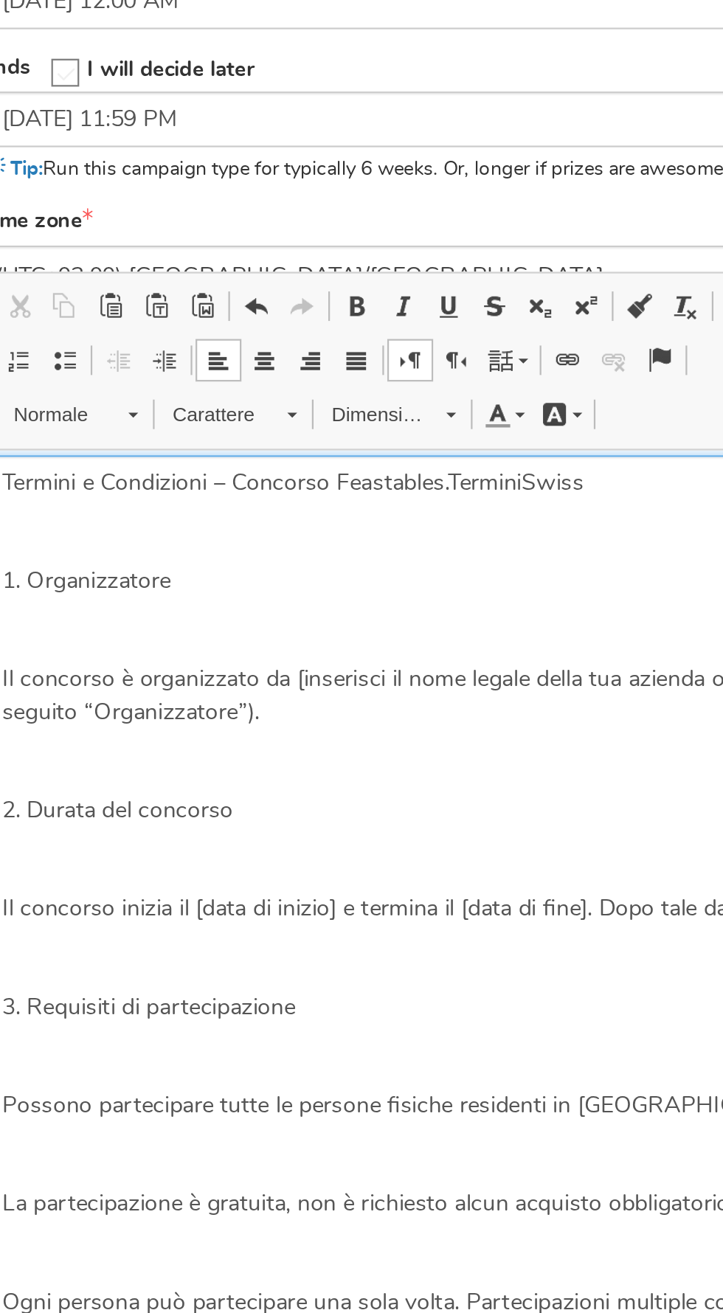
scroll to position [619, 0]
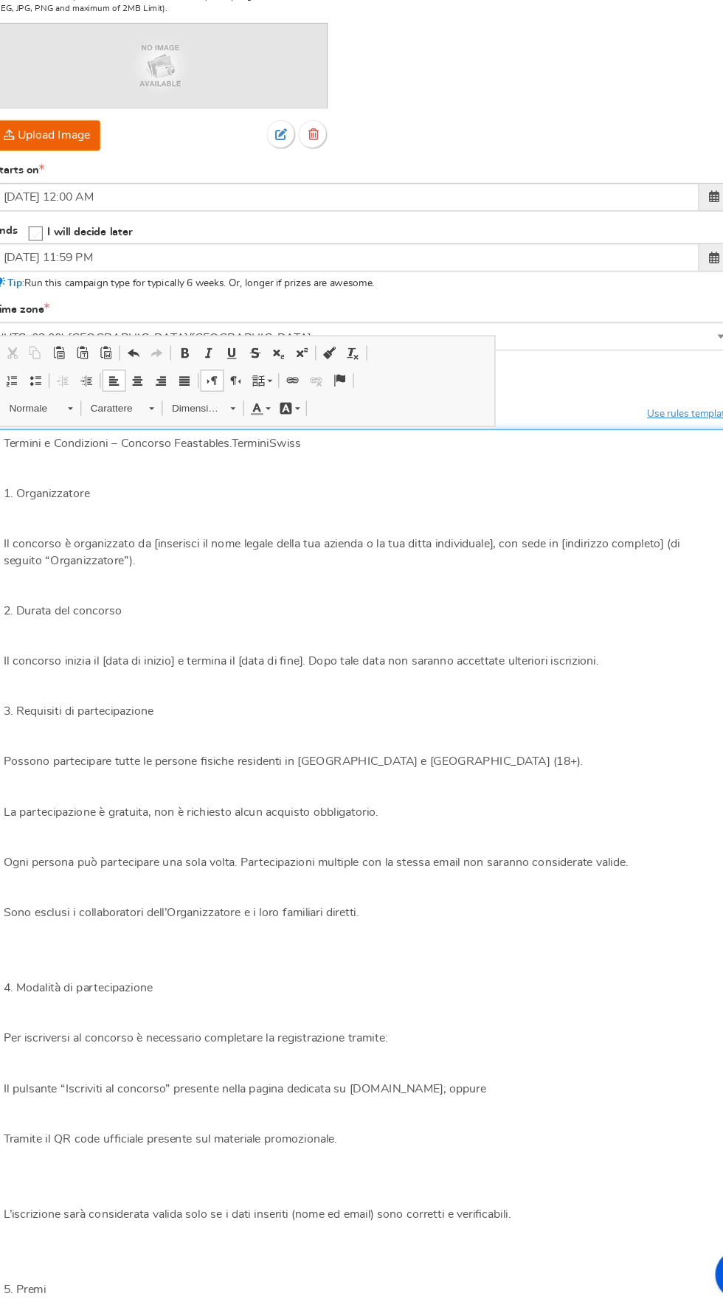
click at [124, 546] on p "Termini e Condizioni – Concorso Feastables.Termini Swiss" at bounding box center [361, 547] width 630 height 15
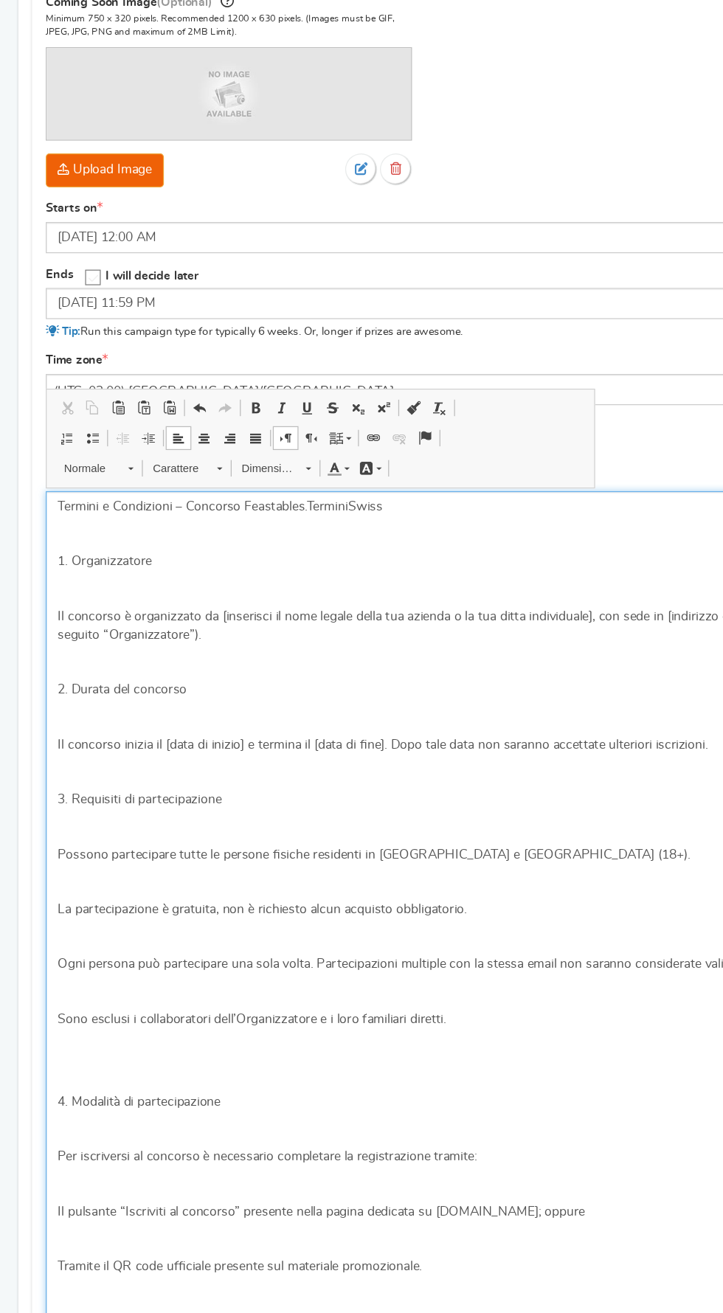
scroll to position [618, 0]
click at [485, 629] on p "Il concorso è organizzato da [inserisci il nome legale della tua azienda o la t…" at bounding box center [361, 644] width 630 height 30
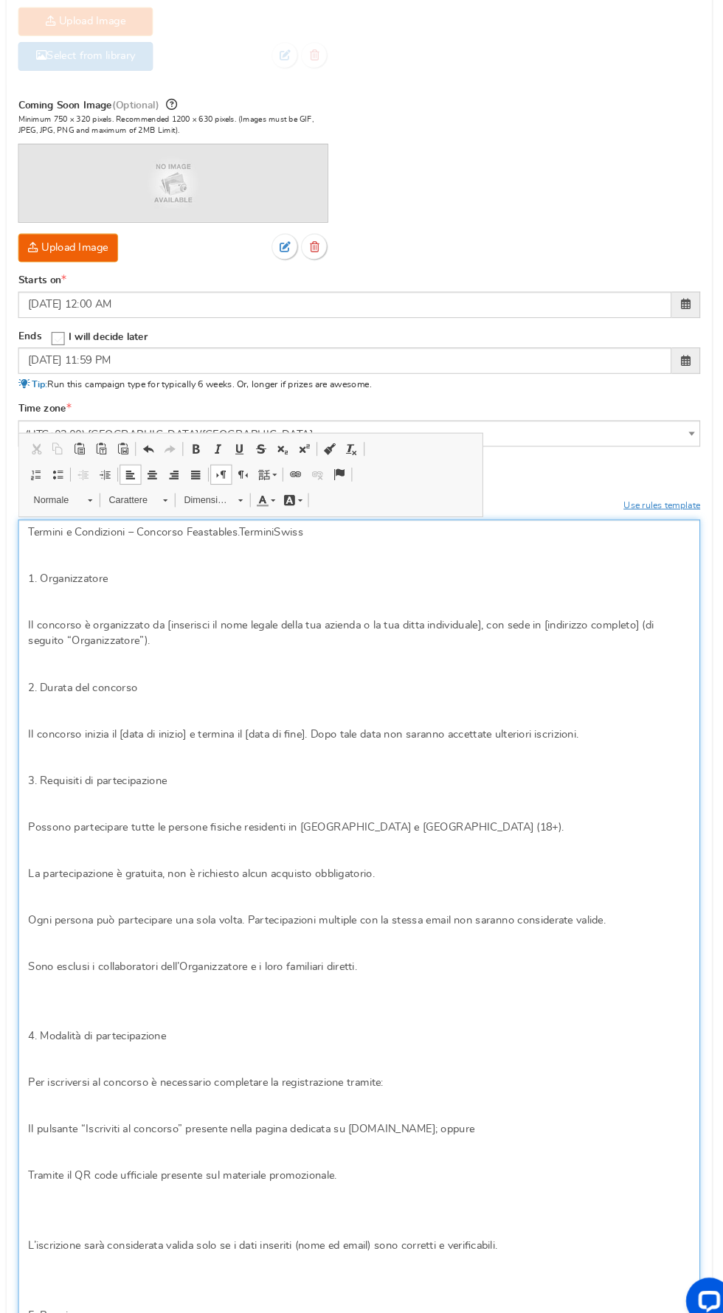
click at [482, 641] on p "Il concorso è organizzato da [inserisci il nome legale della tua azienda o la t…" at bounding box center [361, 644] width 630 height 30
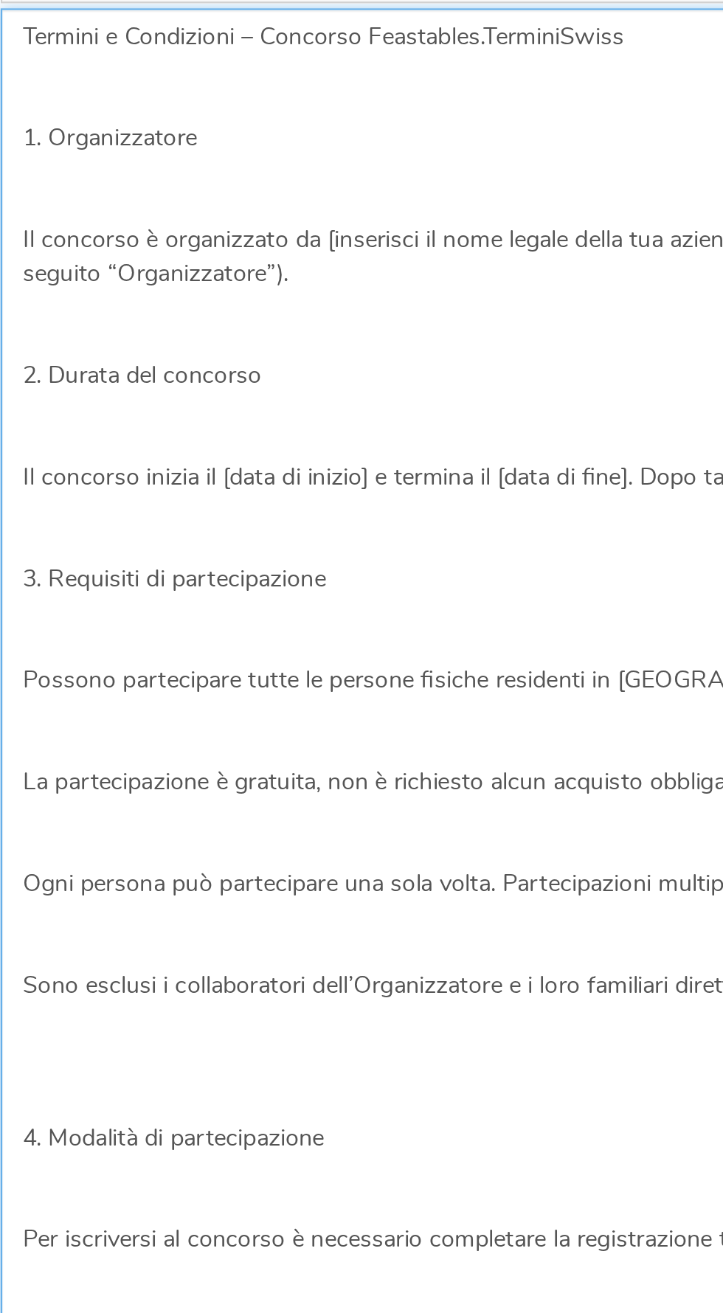
click at [336, 635] on p "Il concorso è organizzato da [inserisci il nome legale della tua azienda o la t…" at bounding box center [361, 644] width 630 height 30
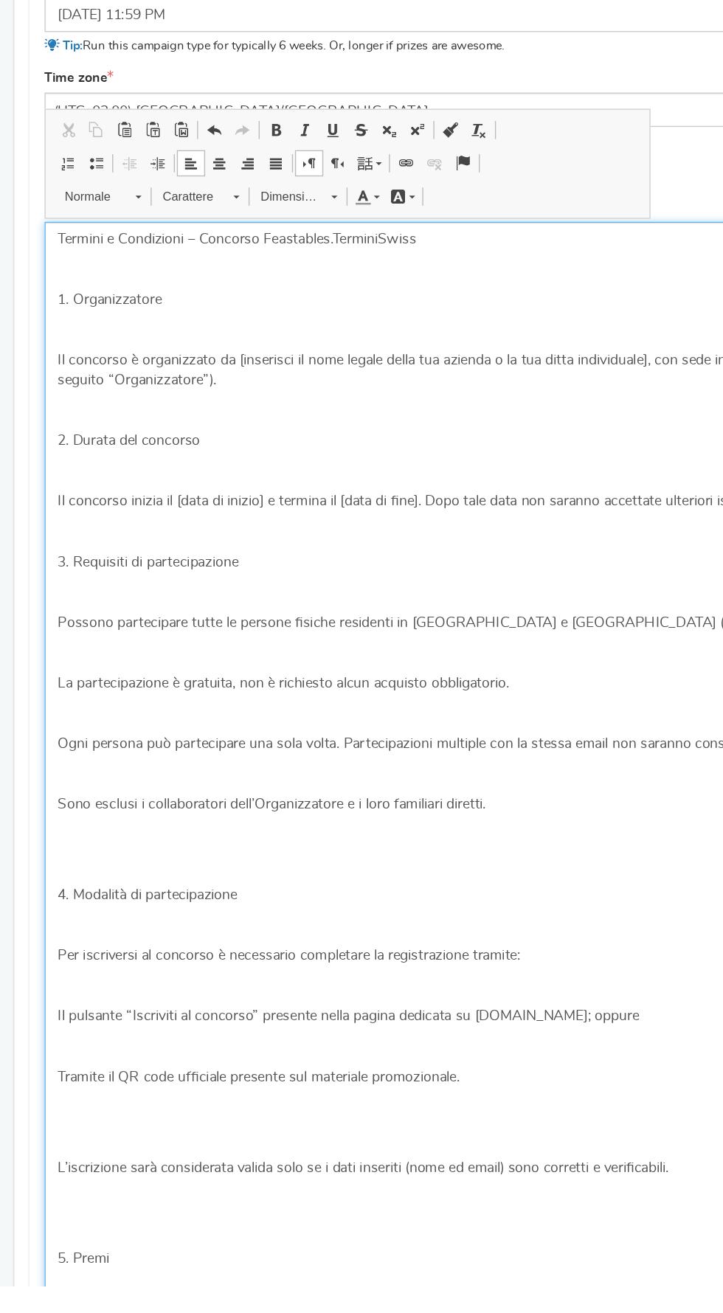
click at [482, 639] on p "Il concorso è organizzato da [inserisci il nome legale della tua azienda o la t…" at bounding box center [361, 644] width 630 height 30
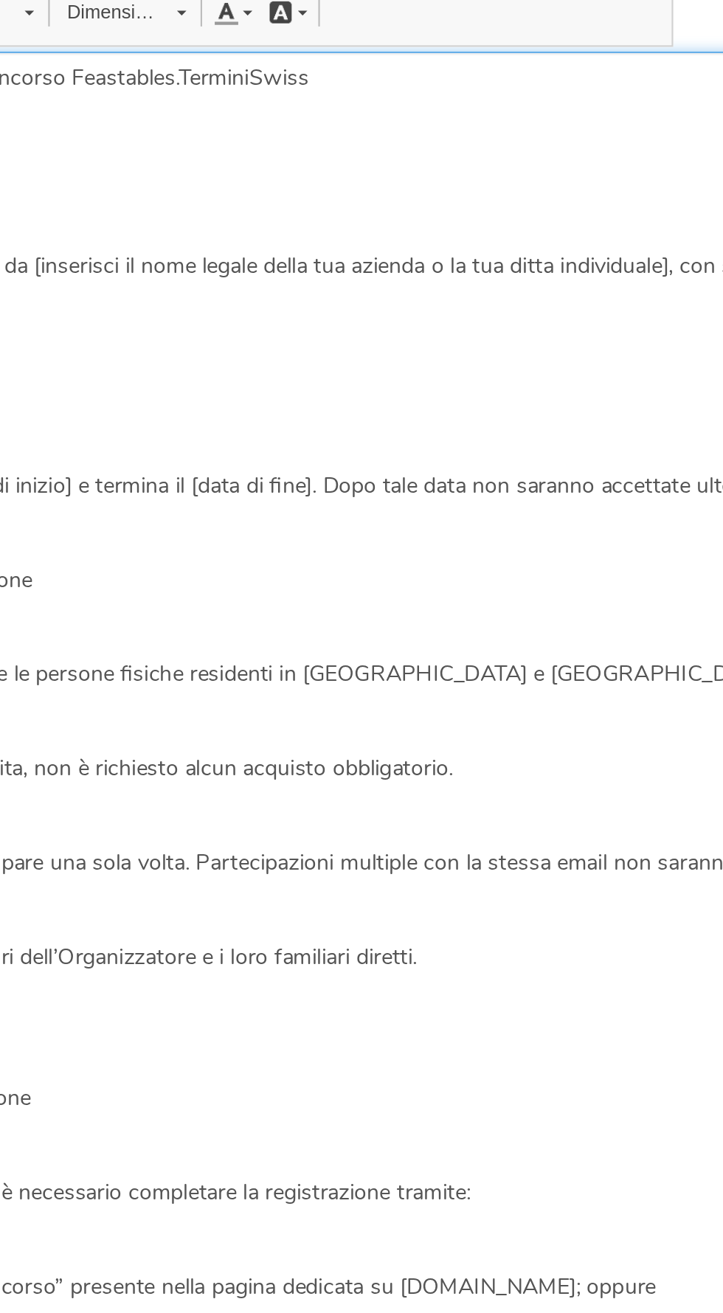
click at [482, 636] on p "Il concorso è organizzato da [inserisci il nome legale della tua azienda o la t…" at bounding box center [361, 644] width 630 height 30
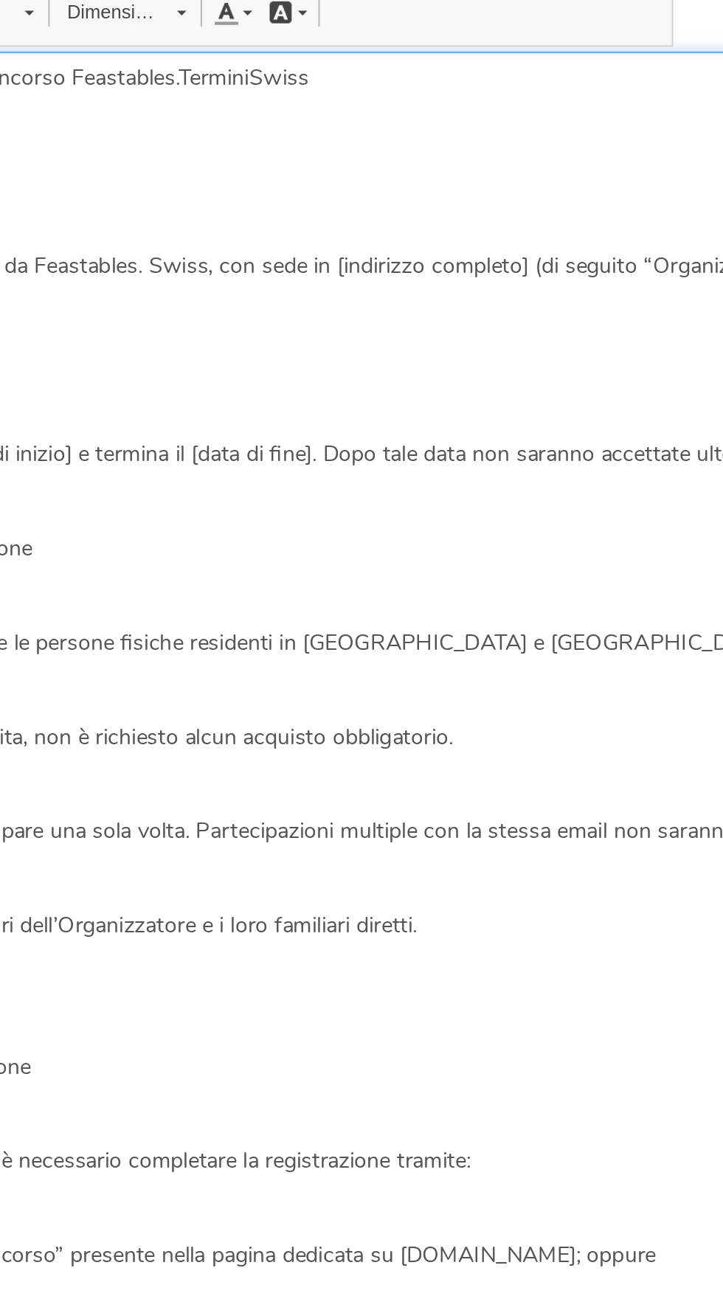
click at [406, 631] on p "Il concorso è organizzato da Feastables. Swiss, con sede in [indirizzo completo…" at bounding box center [361, 636] width 630 height 15
click at [355, 633] on p "Il concorso è organizzato da Feastables. Swiss, con sede in [GEOGRAPHIC_DATA] (…" at bounding box center [361, 636] width 630 height 15
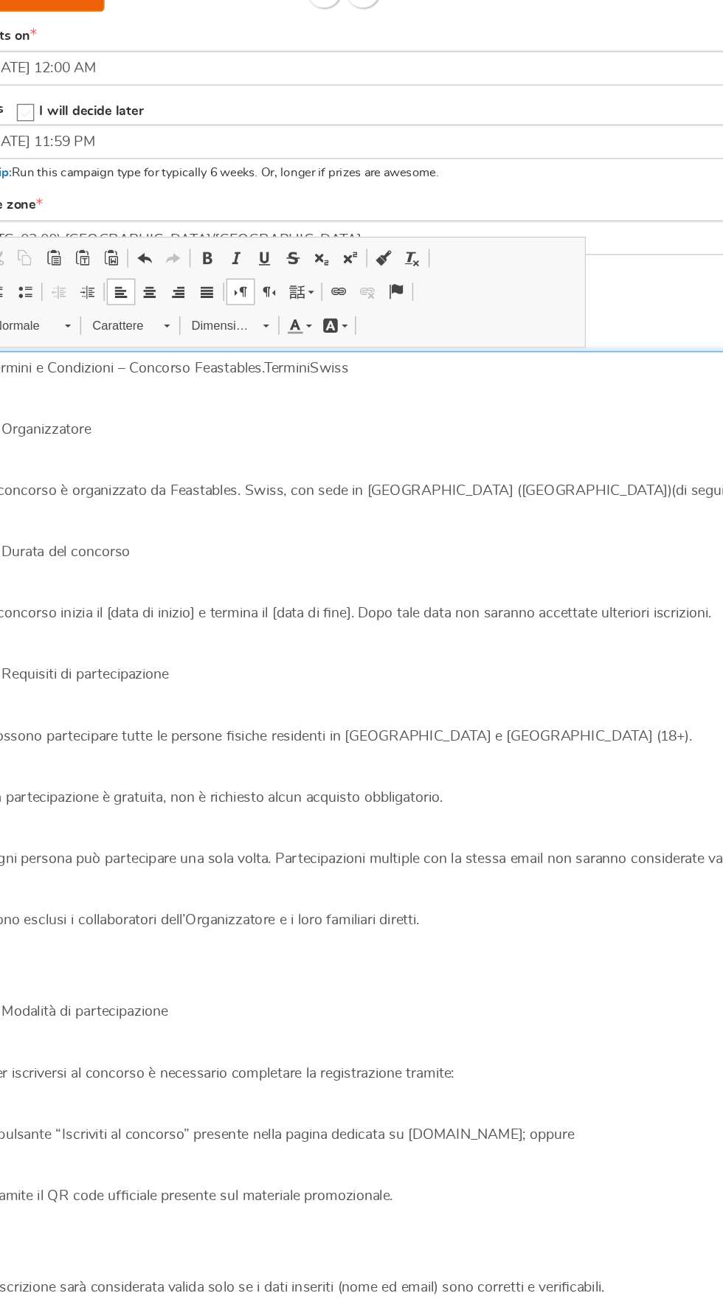
click at [521, 638] on p "Il concorso è organizzato da Feastables. Swiss, con sede in [GEOGRAPHIC_DATA] (…" at bounding box center [361, 636] width 630 height 15
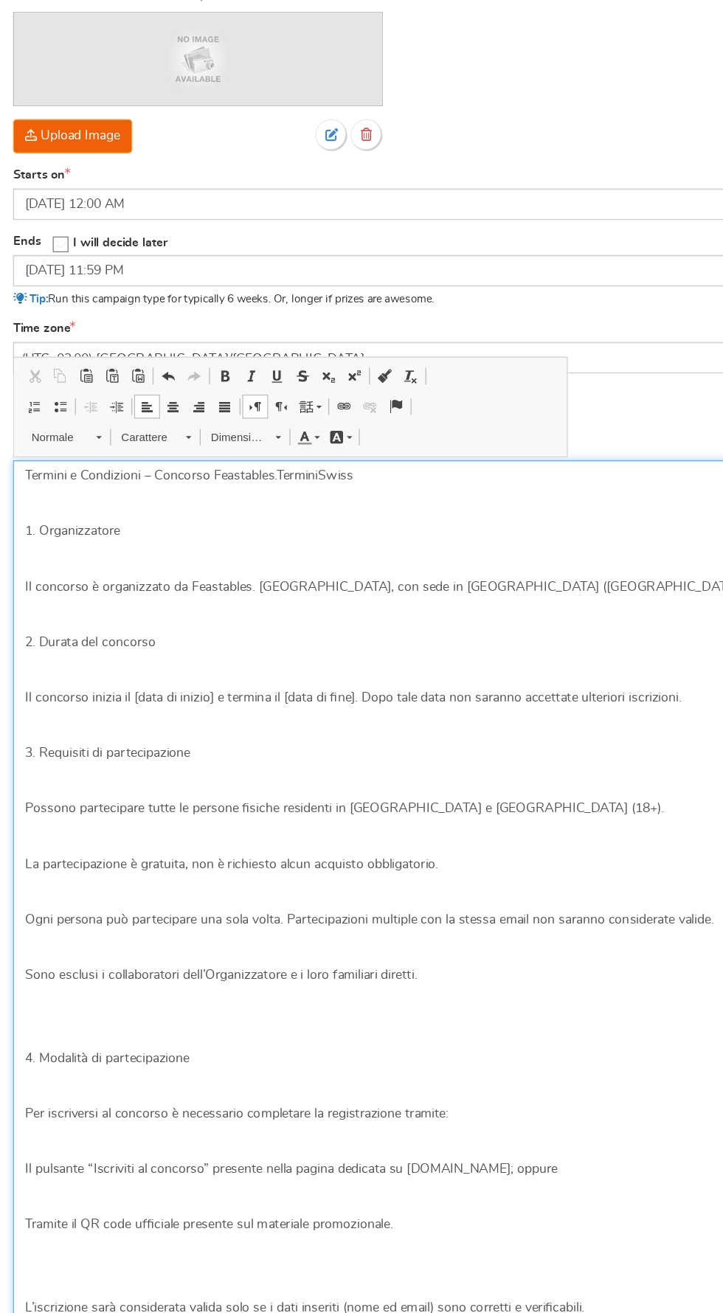
click at [189, 719] on p "Il concorso inizia il [data di inizio] e termina il [data di fine]. Dopo tale d…" at bounding box center [361, 725] width 630 height 15
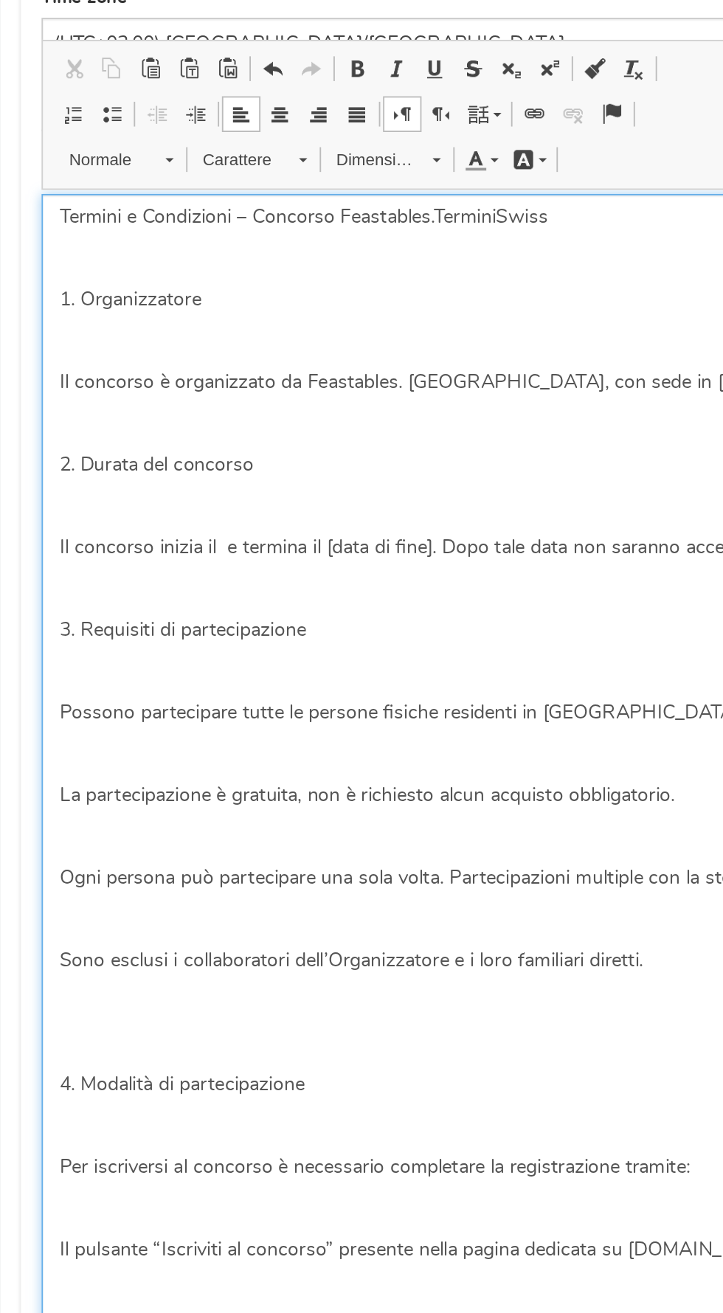
click at [134, 721] on p "Il concorso inizia il e termina il [data di fine]. Dopo tale data non saranno a…" at bounding box center [361, 725] width 630 height 15
click at [59, 681] on p "2. Durata del concorso" at bounding box center [361, 680] width 630 height 15
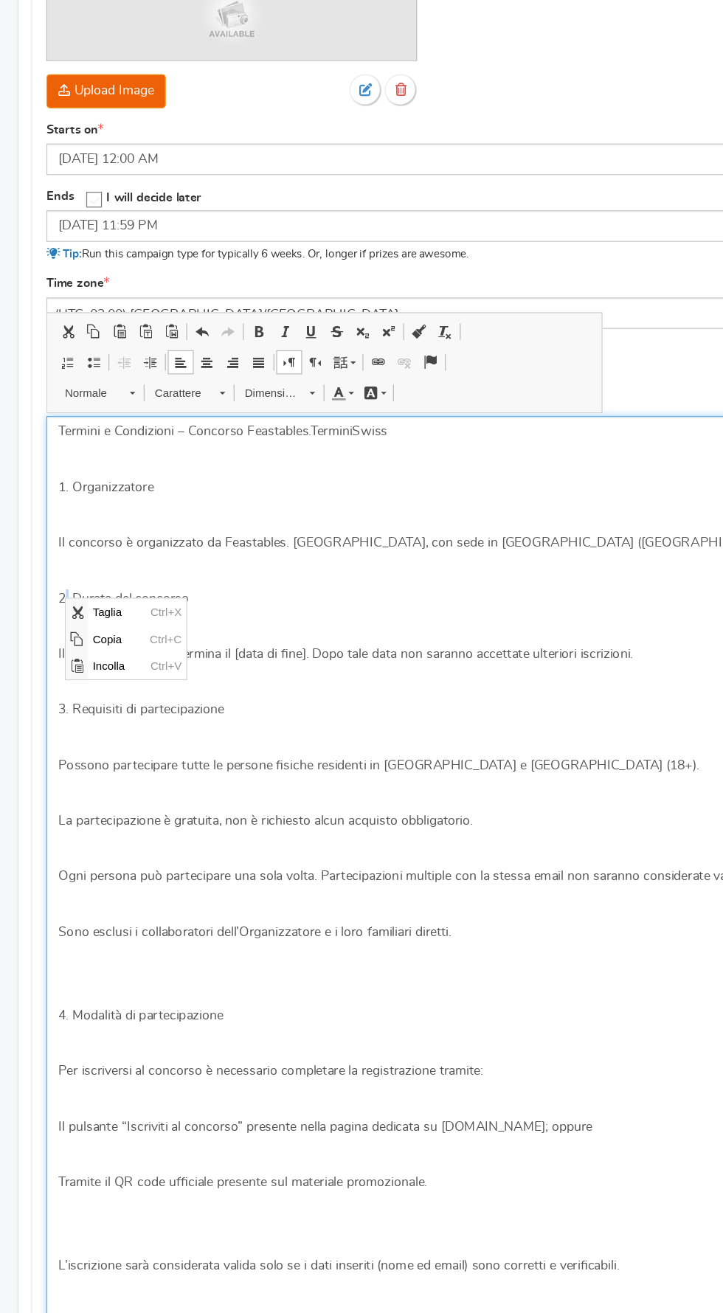
click at [384, 681] on p "2. Durata del concorso" at bounding box center [361, 680] width 630 height 15
